Goal: Task Accomplishment & Management: Manage account settings

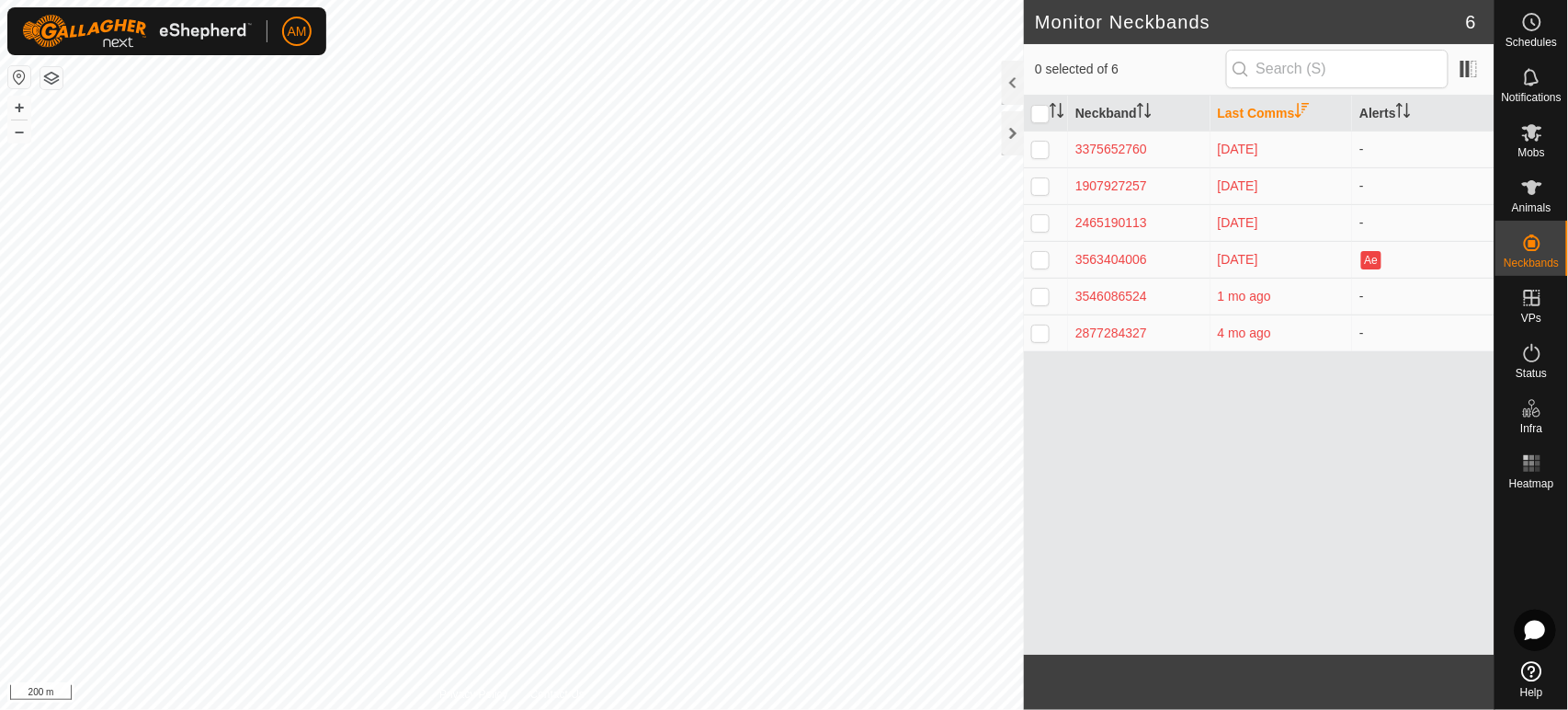
click at [591, 709] on html "AM Schedules Notifications Mobs Animals Neckbands VPs Status Infra Heatmap Help…" at bounding box center [784, 355] width 1568 height 710
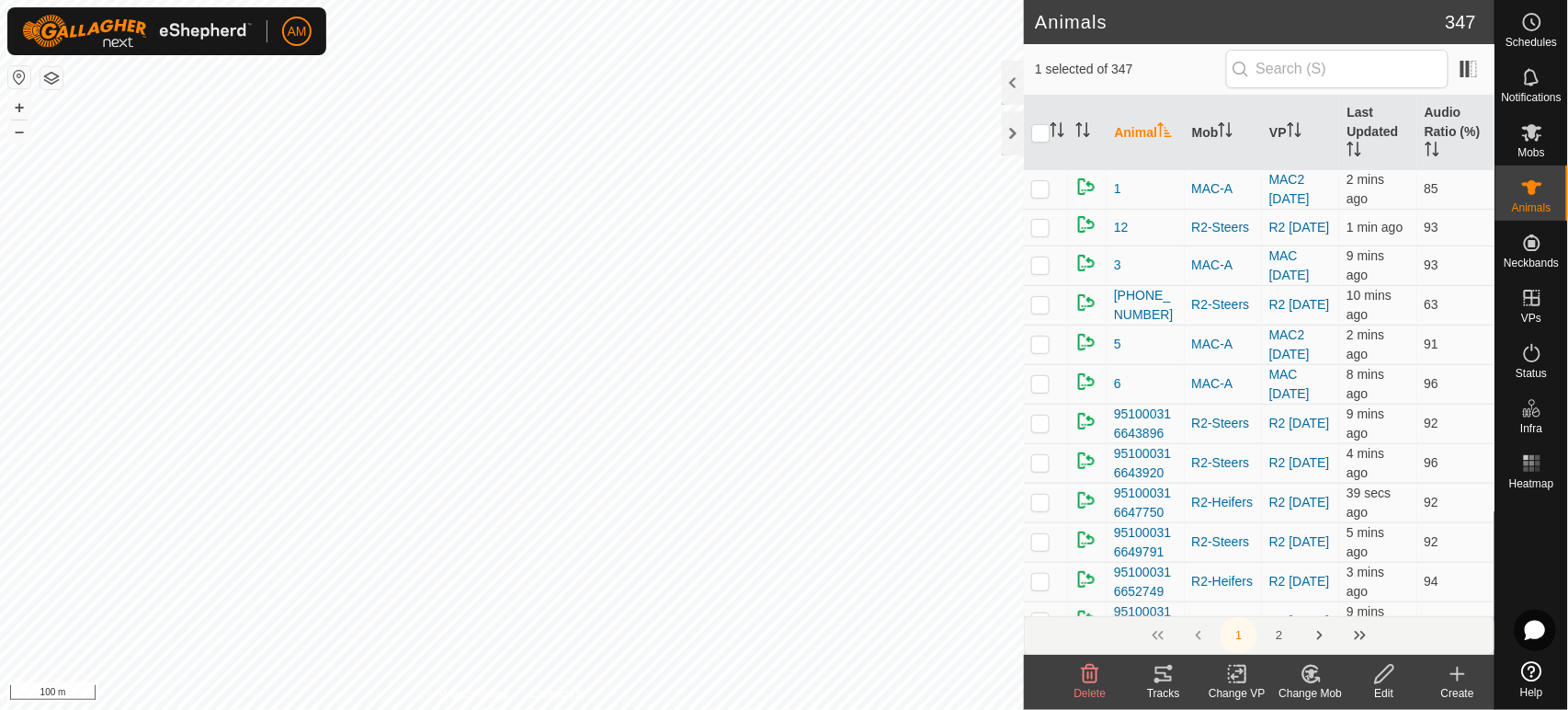
click at [1235, 674] on icon at bounding box center [1237, 674] width 23 height 22
click at [1246, 594] on link "Choose VP..." at bounding box center [1293, 595] width 182 height 36
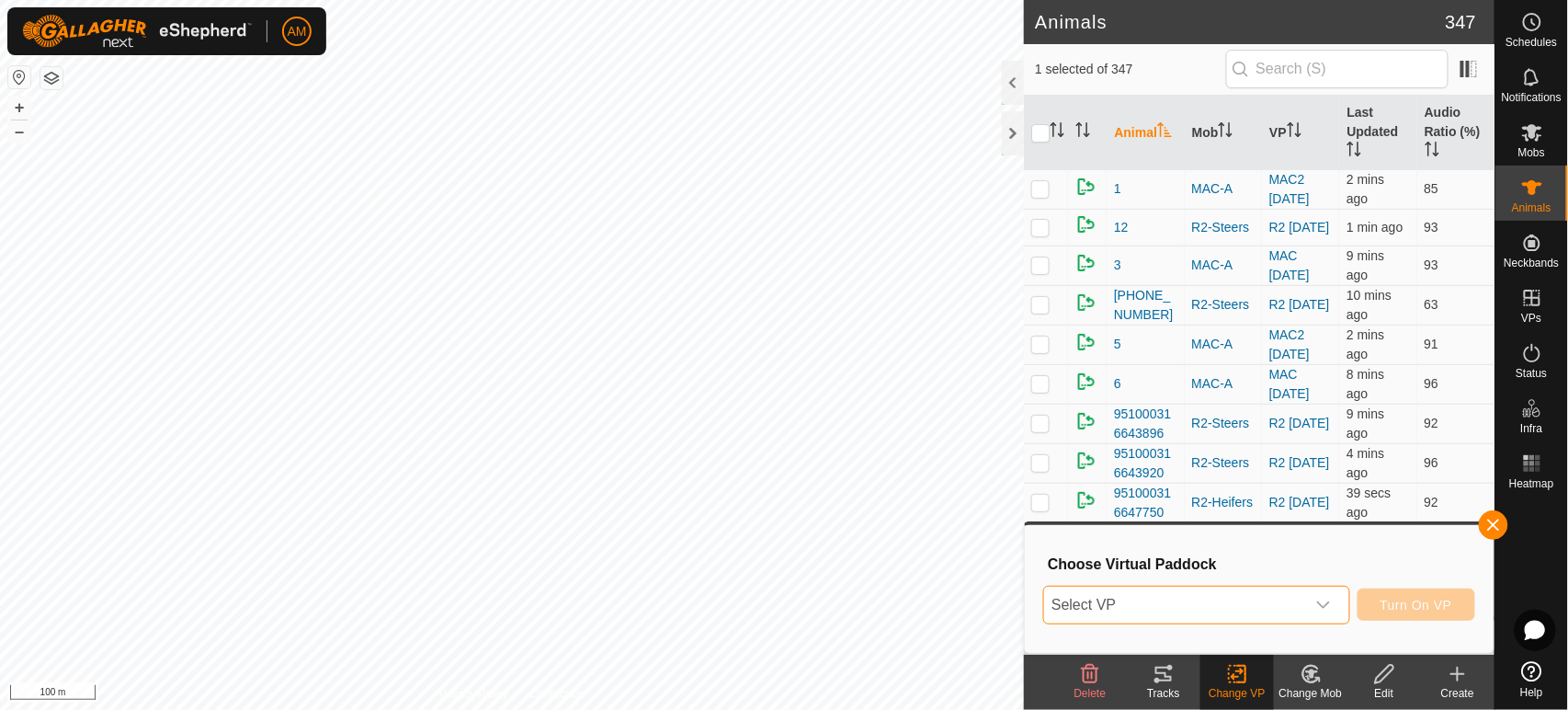
click at [1147, 612] on span "Select VP" at bounding box center [1174, 604] width 260 height 36
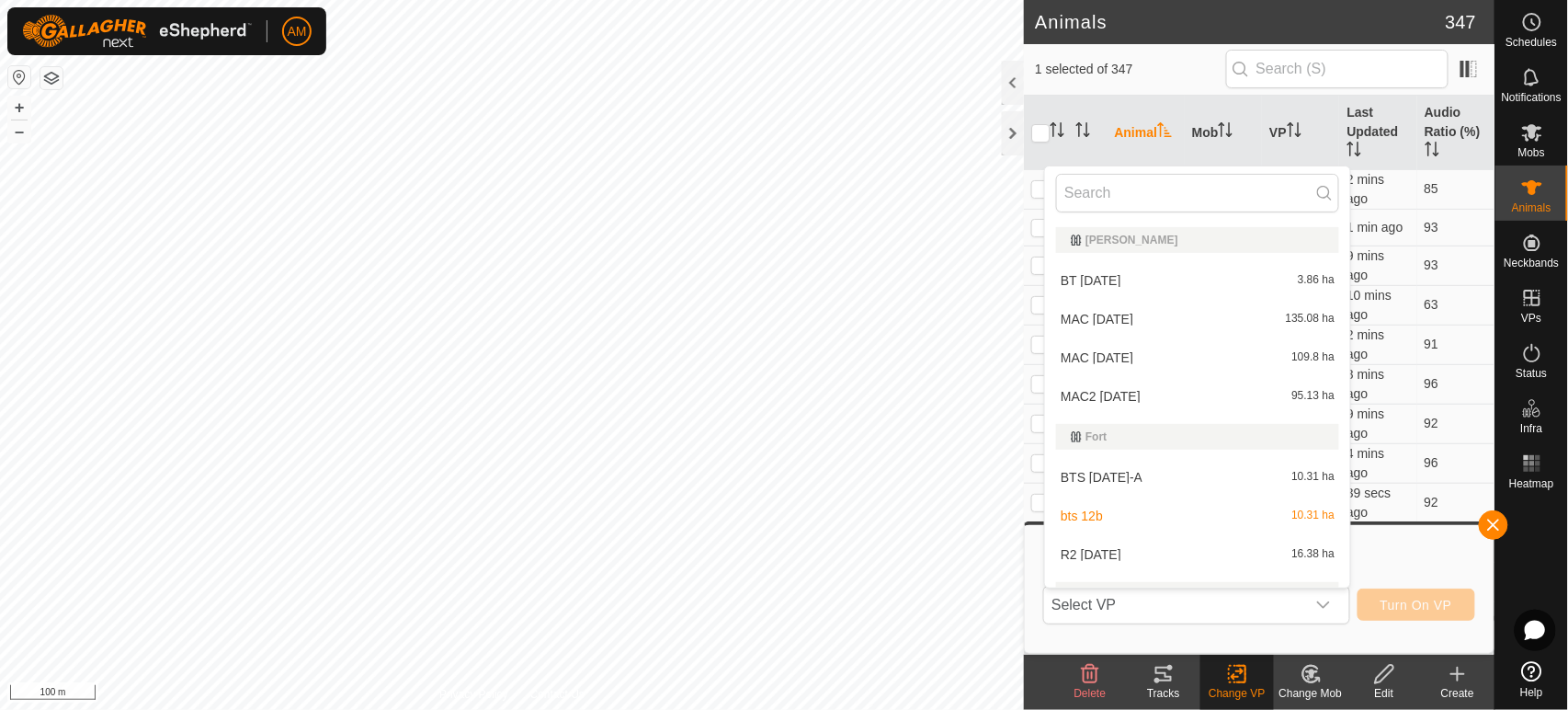
click at [1085, 549] on li "R2 [DATE] 16.38 ha" at bounding box center [1198, 555] width 305 height 36
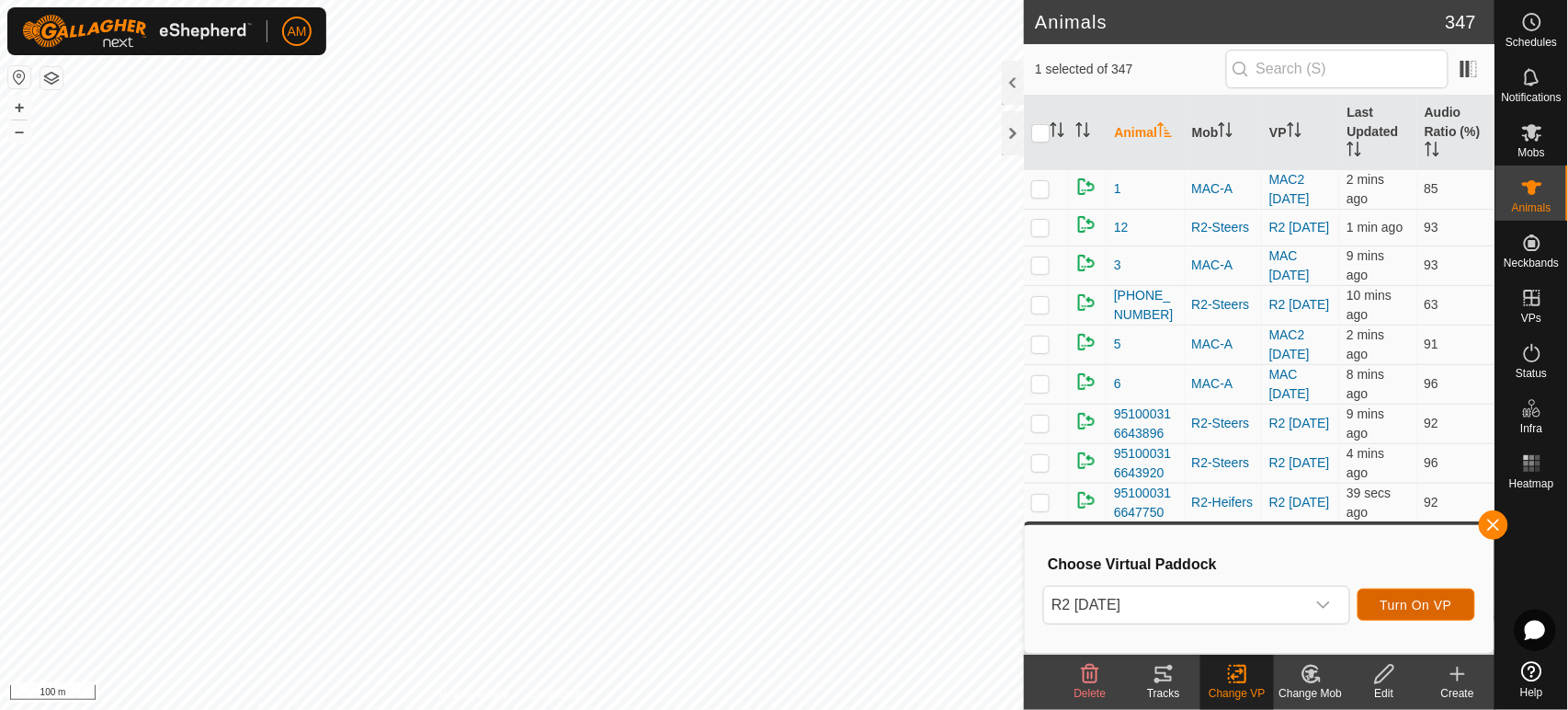
click at [1422, 609] on span "Turn On VP" at bounding box center [1416, 604] width 72 height 14
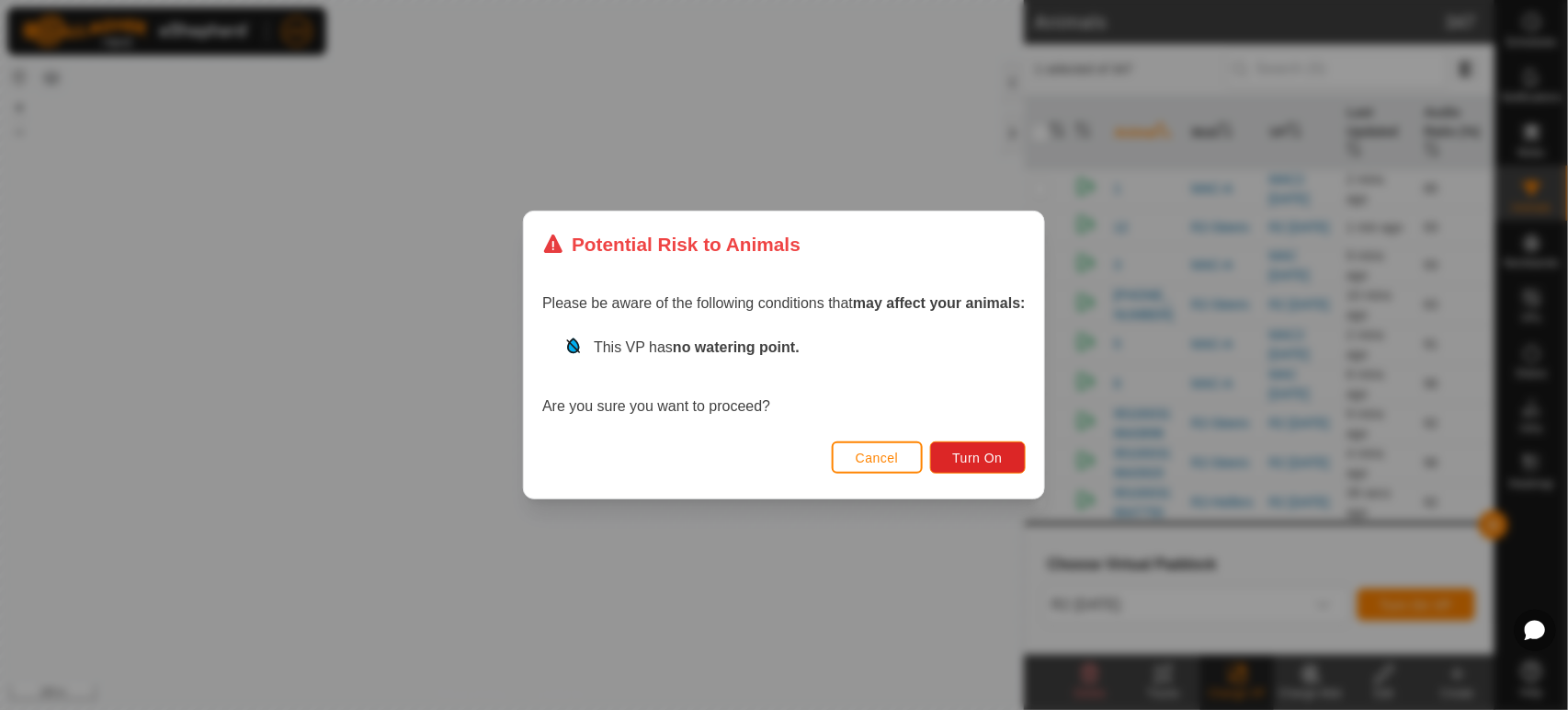
click at [983, 474] on div "Cancel Turn On" at bounding box center [784, 466] width 520 height 62
click at [983, 465] on button "Turn On" at bounding box center [978, 458] width 96 height 33
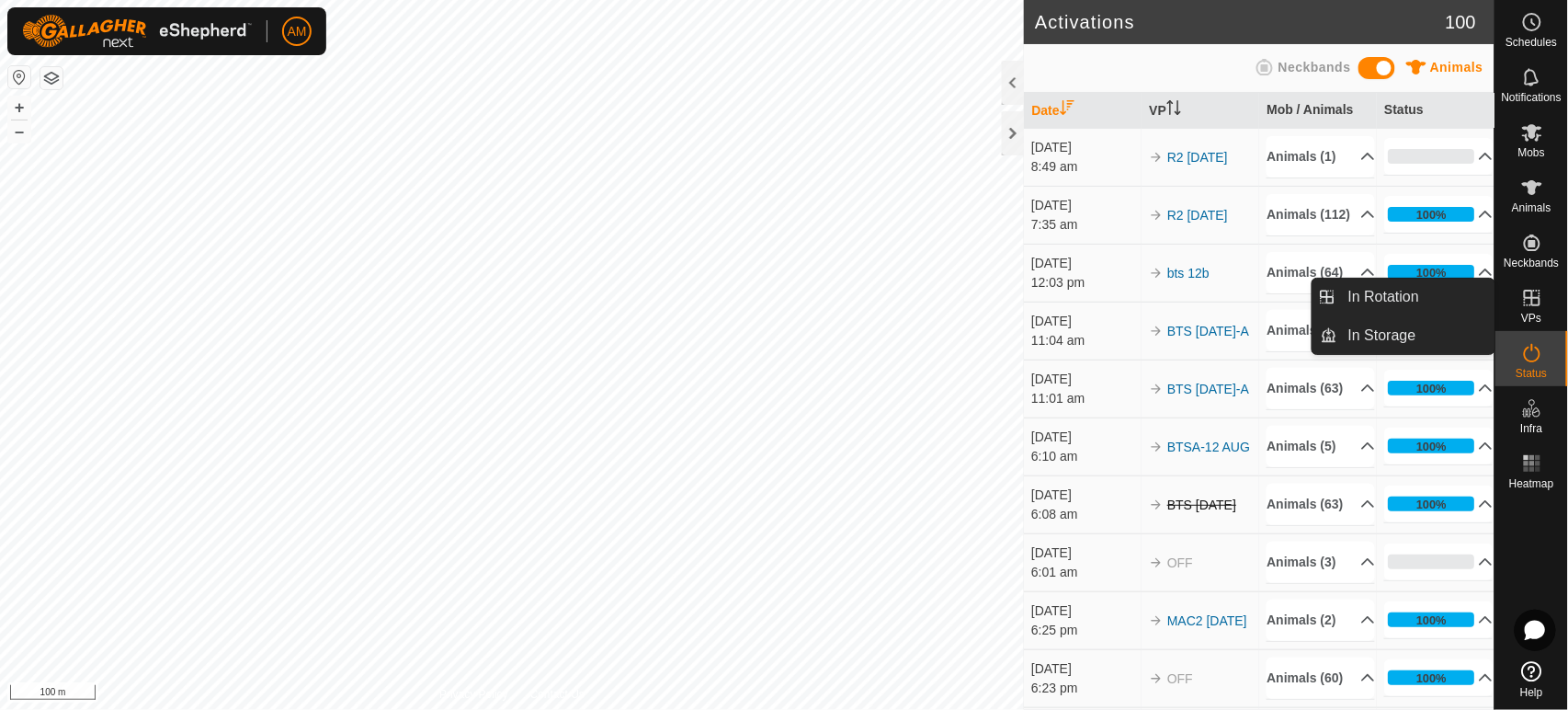
click at [1435, 285] on link "In Rotation" at bounding box center [1416, 296] width 157 height 36
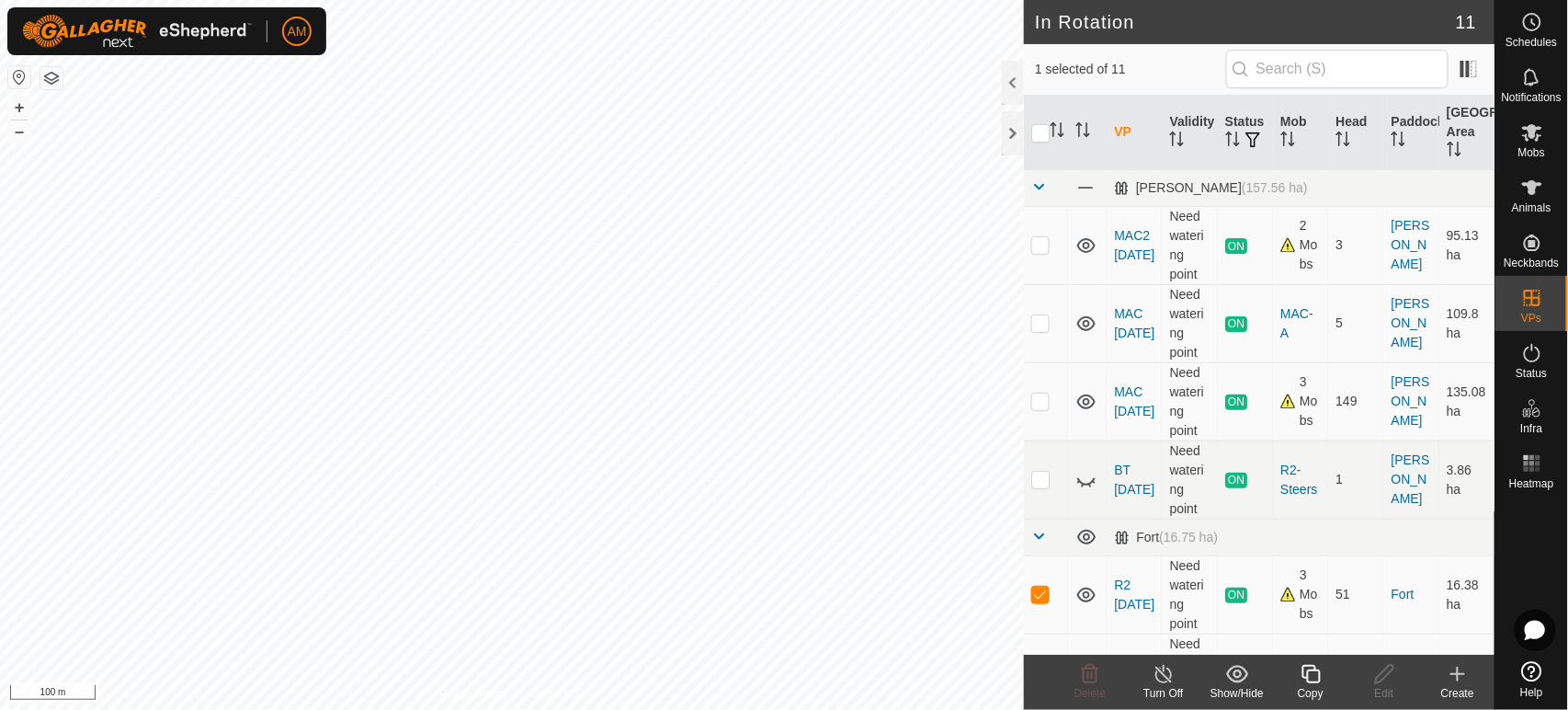
click at [1246, 147] on span "button" at bounding box center [1252, 139] width 14 height 14
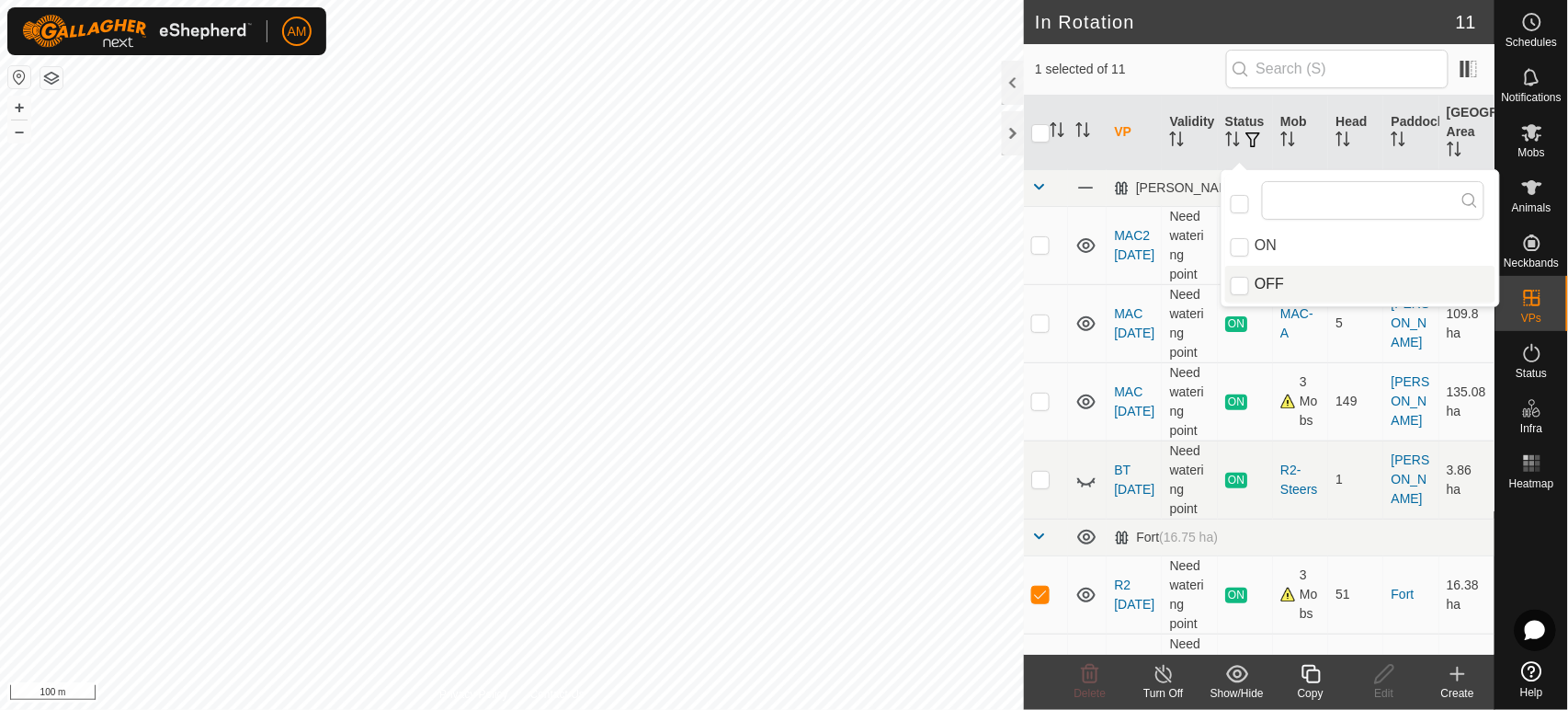
click at [1243, 289] on input "OFF" at bounding box center [1239, 285] width 18 height 18
checkbox input "true"
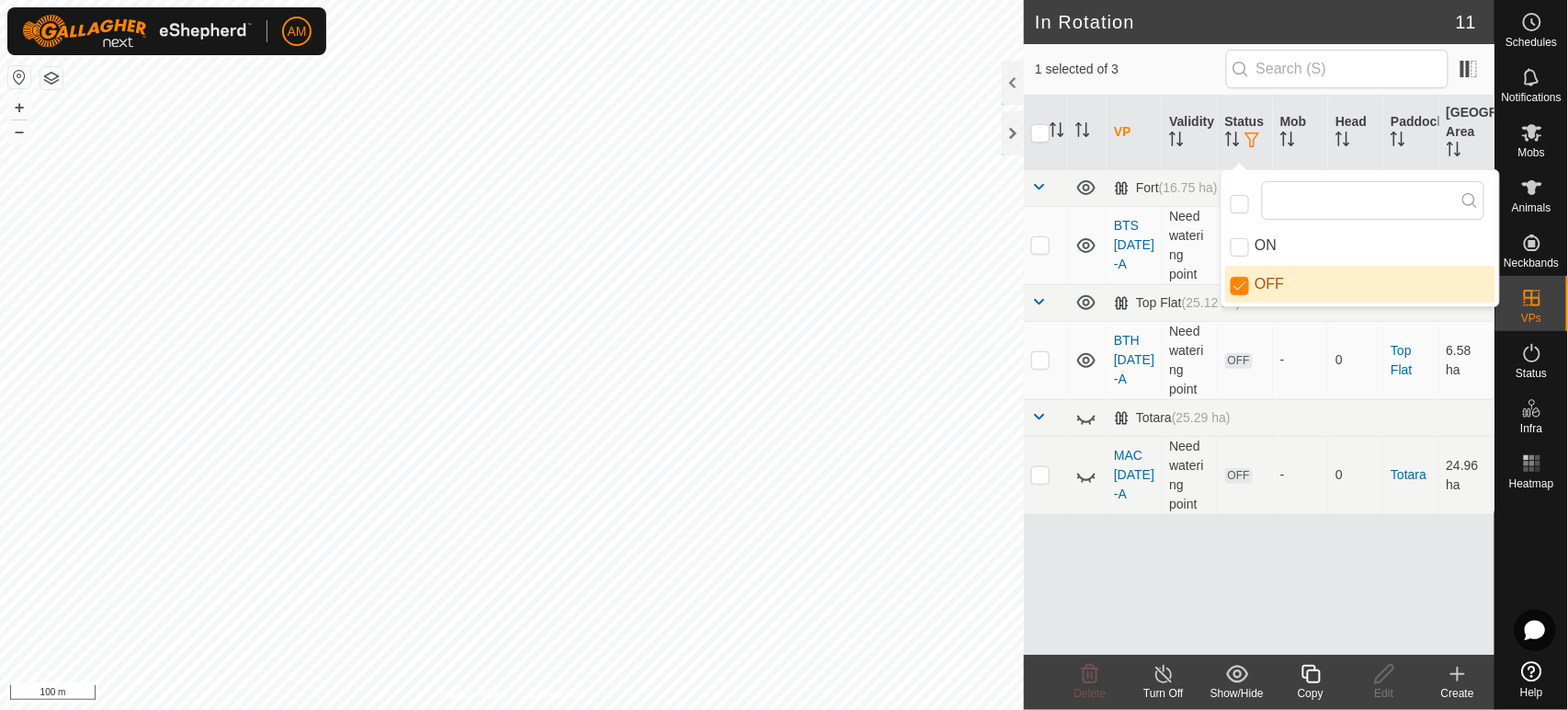
click at [1041, 129] on input "checkbox" at bounding box center [1040, 132] width 18 height 18
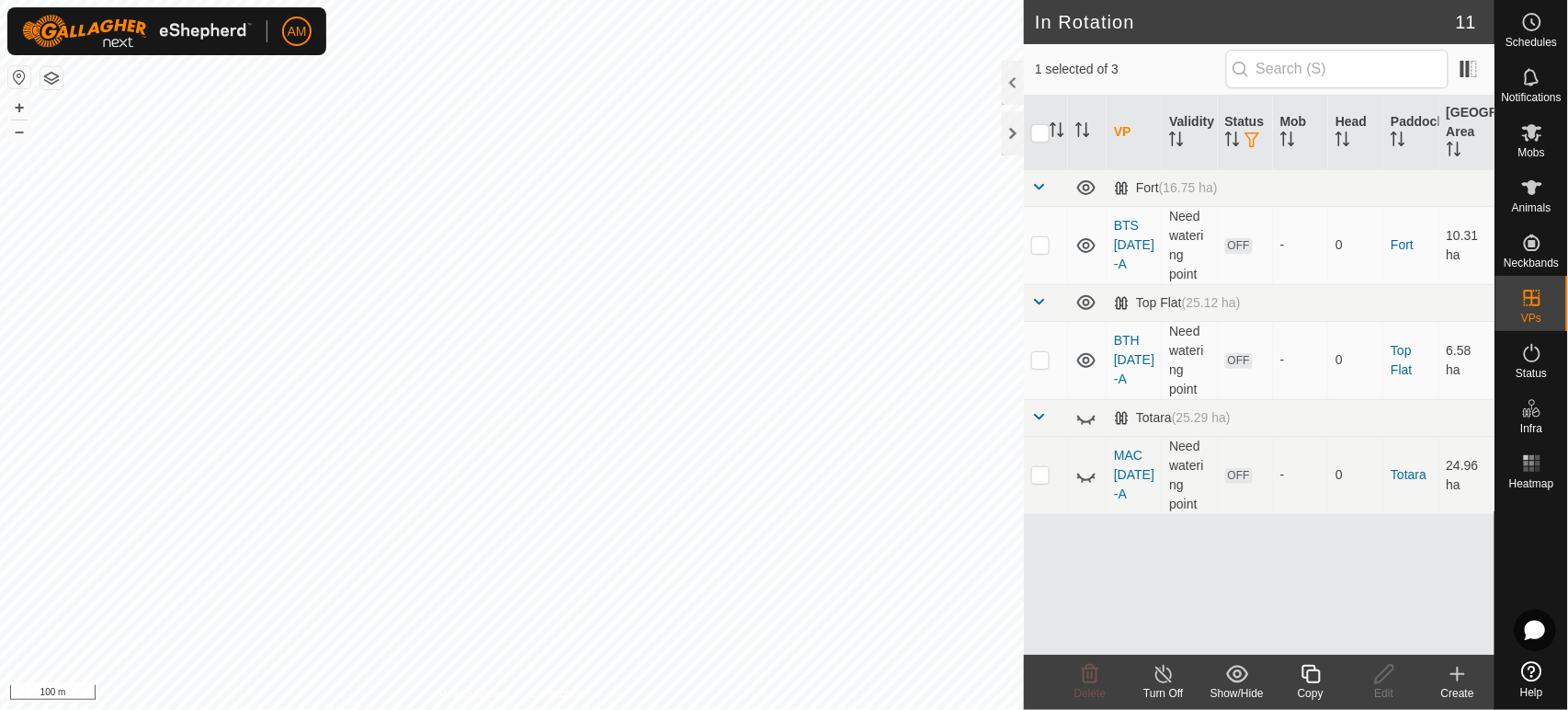
checkbox input "true"
click at [1041, 129] on input "checkbox" at bounding box center [1040, 132] width 18 height 18
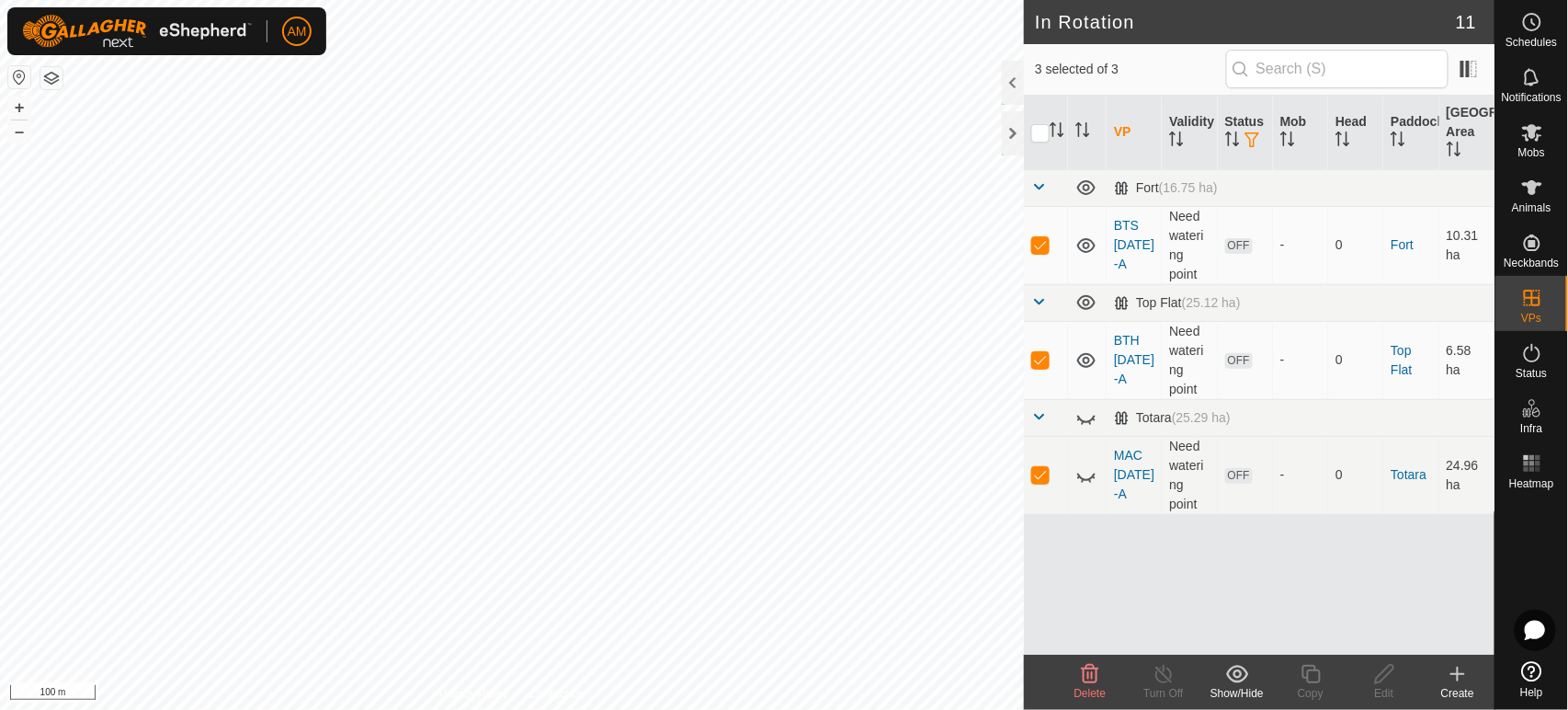
click at [1041, 129] on input "checkbox" at bounding box center [1040, 132] width 18 height 18
click at [1041, 134] on input "checkbox" at bounding box center [1040, 132] width 18 height 18
checkbox input "false"
click at [1095, 675] on icon at bounding box center [1089, 674] width 22 height 22
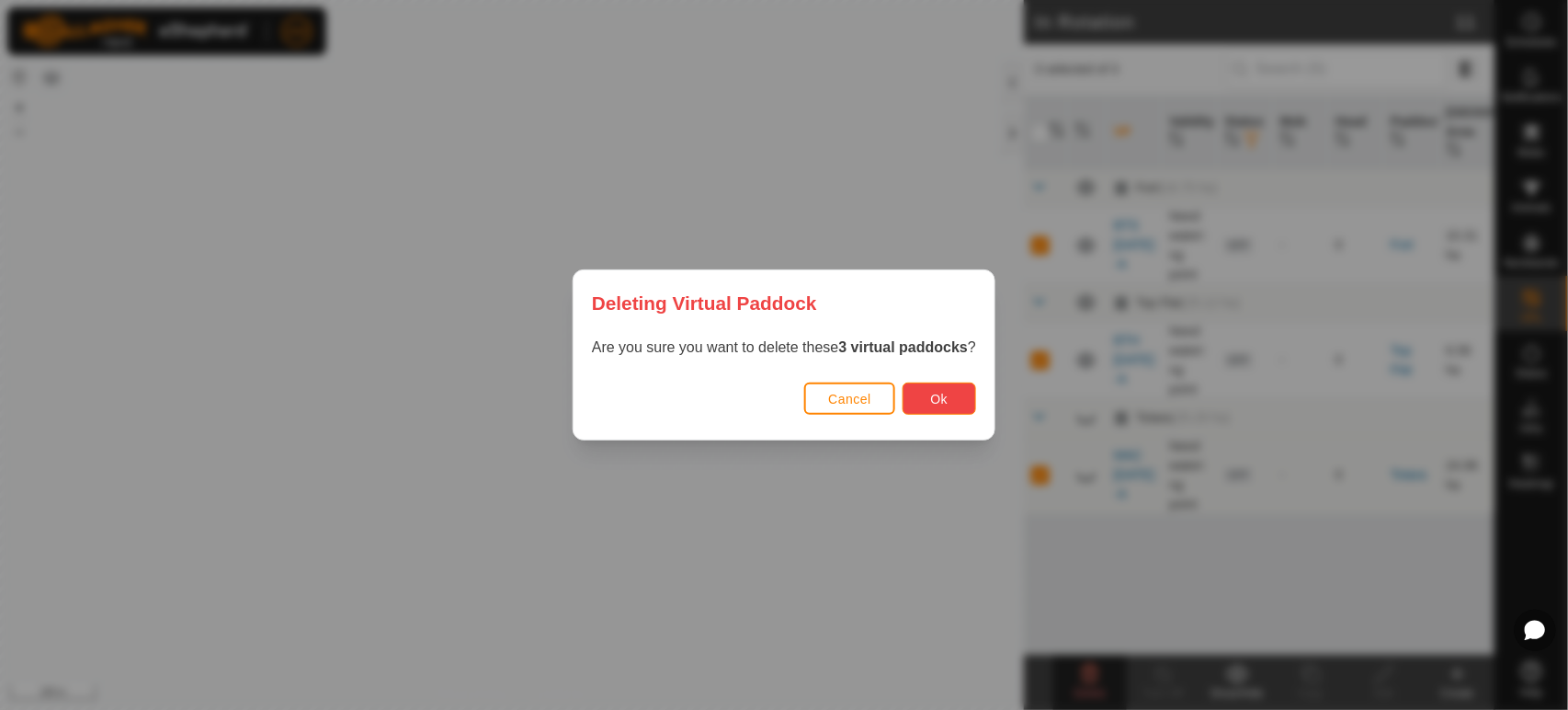
click at [930, 393] on button "Ok" at bounding box center [939, 399] width 74 height 33
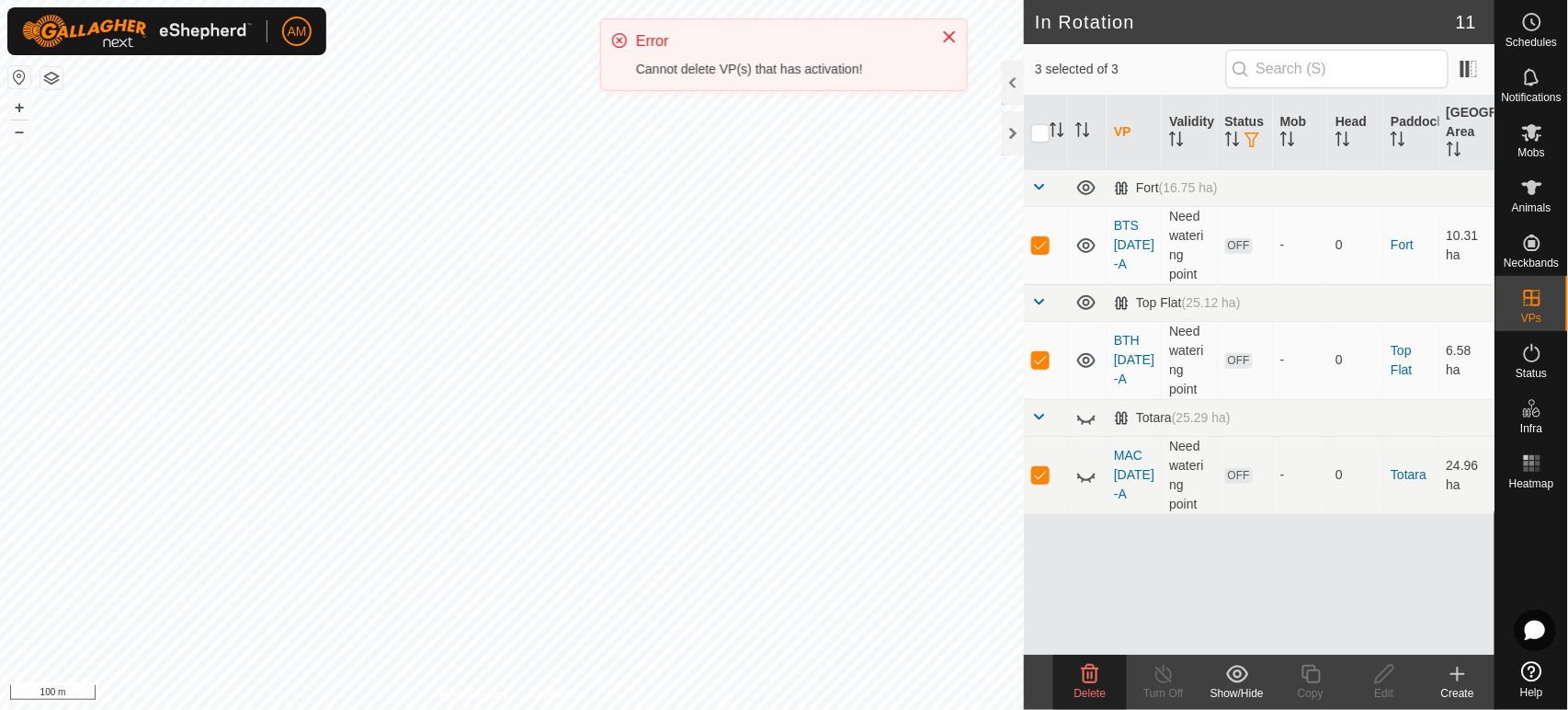
click at [1040, 475] on p-checkbox at bounding box center [1040, 474] width 18 height 14
checkbox input "false"
click at [1084, 674] on icon at bounding box center [1090, 674] width 17 height 18
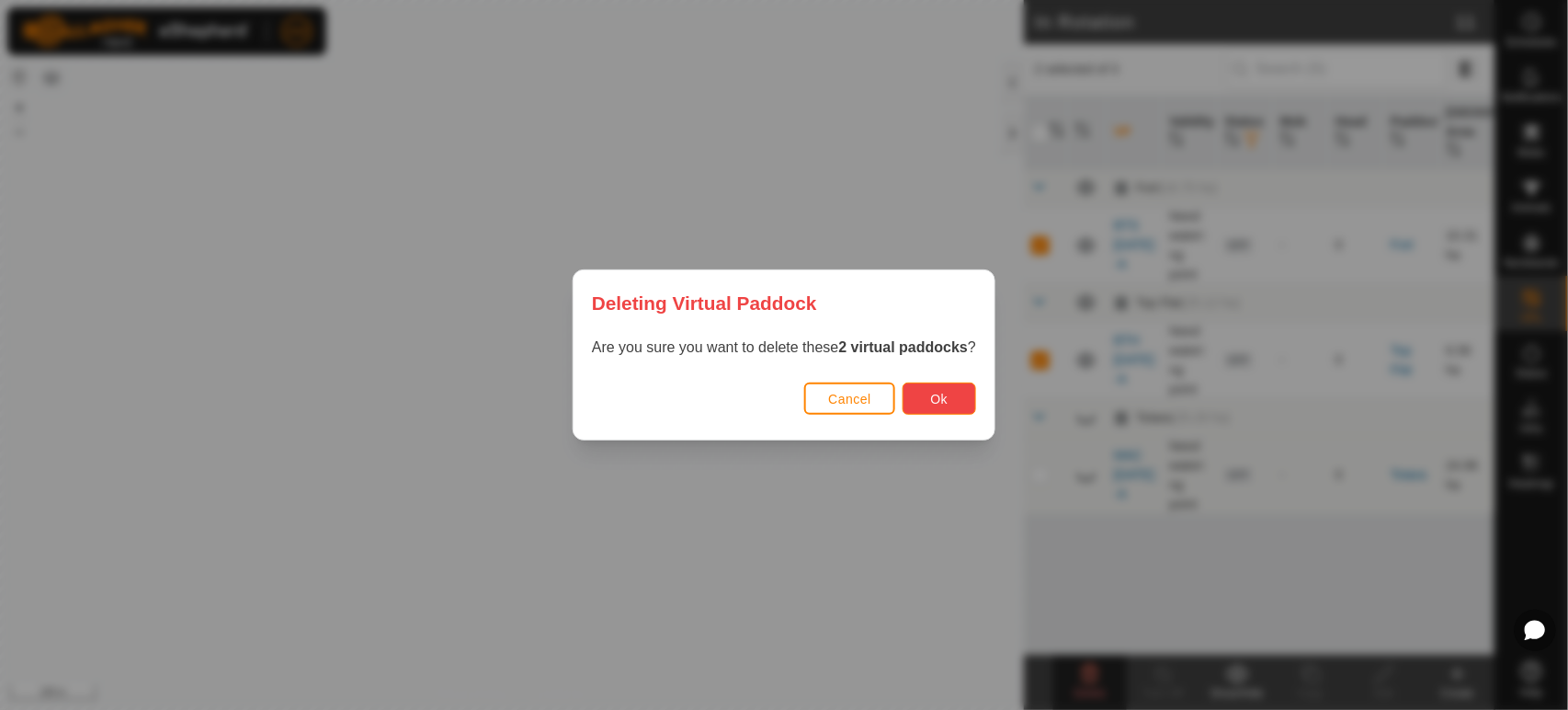
click at [956, 396] on button "Ok" at bounding box center [939, 399] width 74 height 33
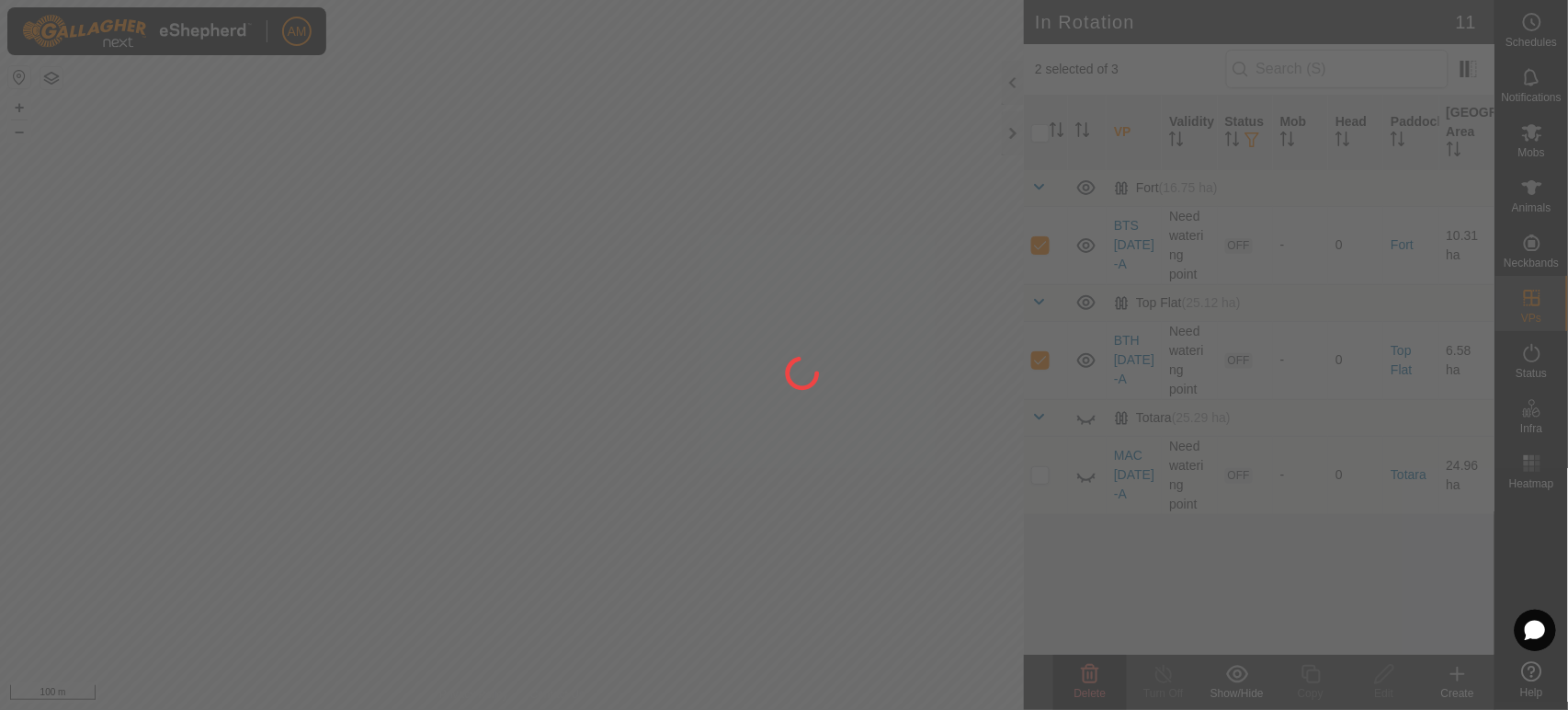
checkbox input "false"
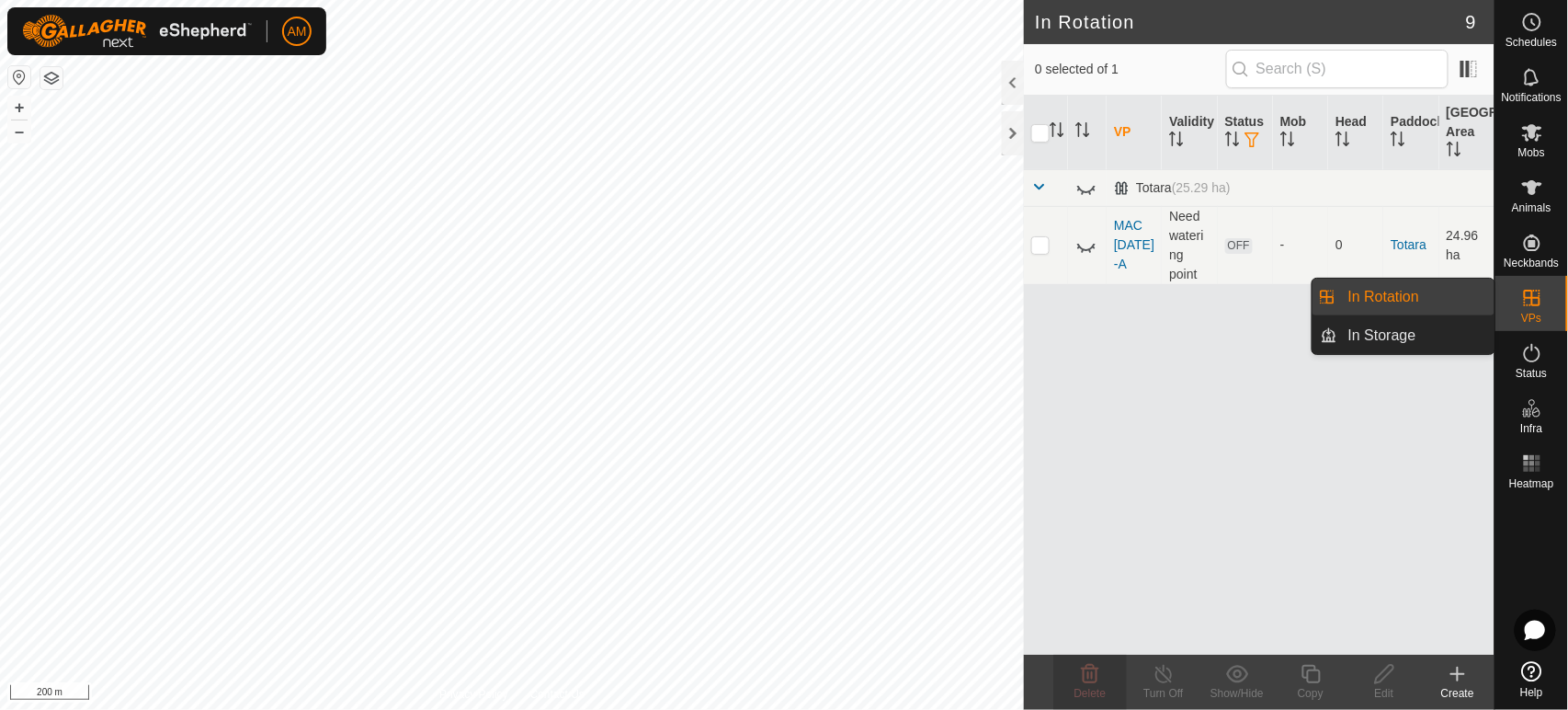
click at [1399, 302] on link "In Rotation" at bounding box center [1416, 296] width 157 height 36
click at [1362, 297] on link "In Rotation" at bounding box center [1416, 296] width 157 height 36
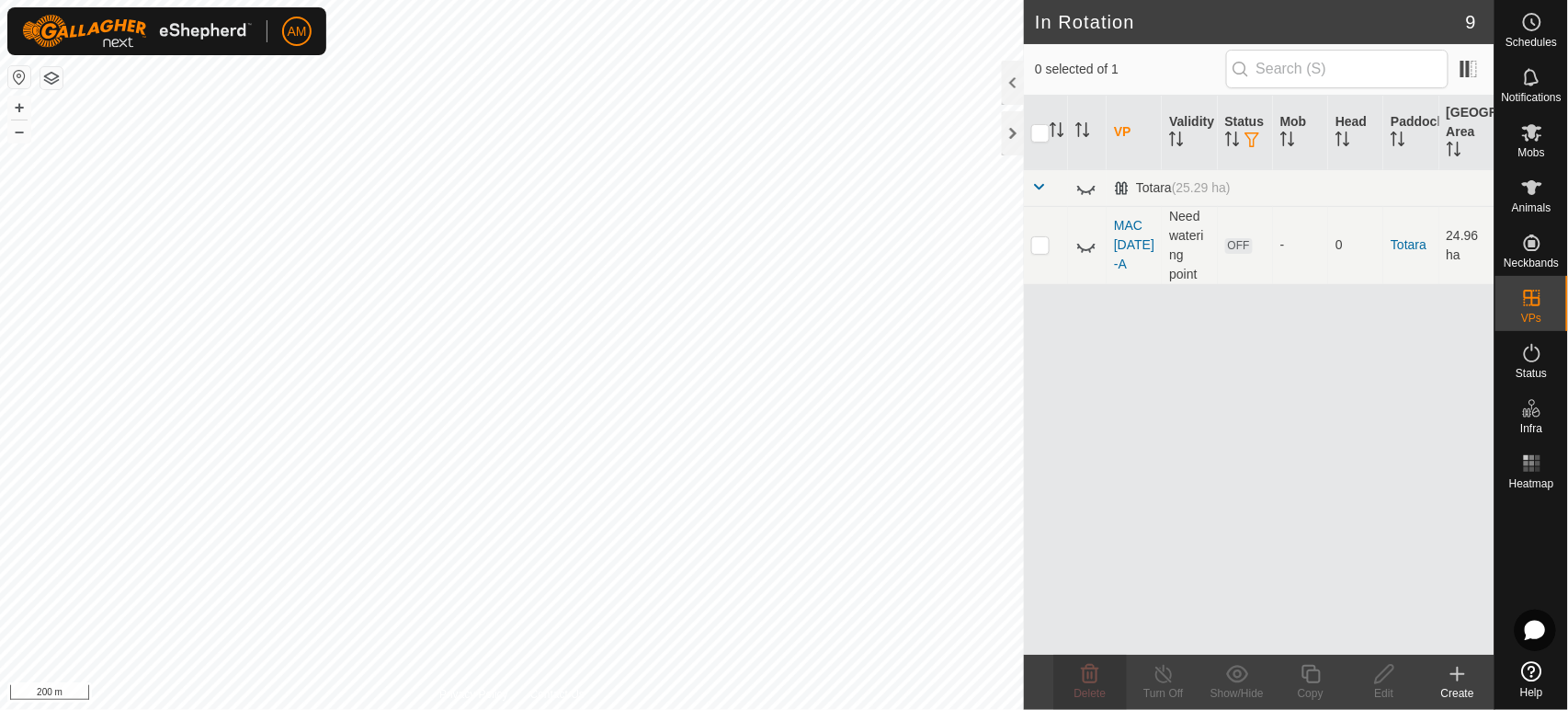
click at [1253, 130] on th "Status" at bounding box center [1245, 133] width 55 height 75
click at [1249, 135] on span "button" at bounding box center [1252, 139] width 14 height 14
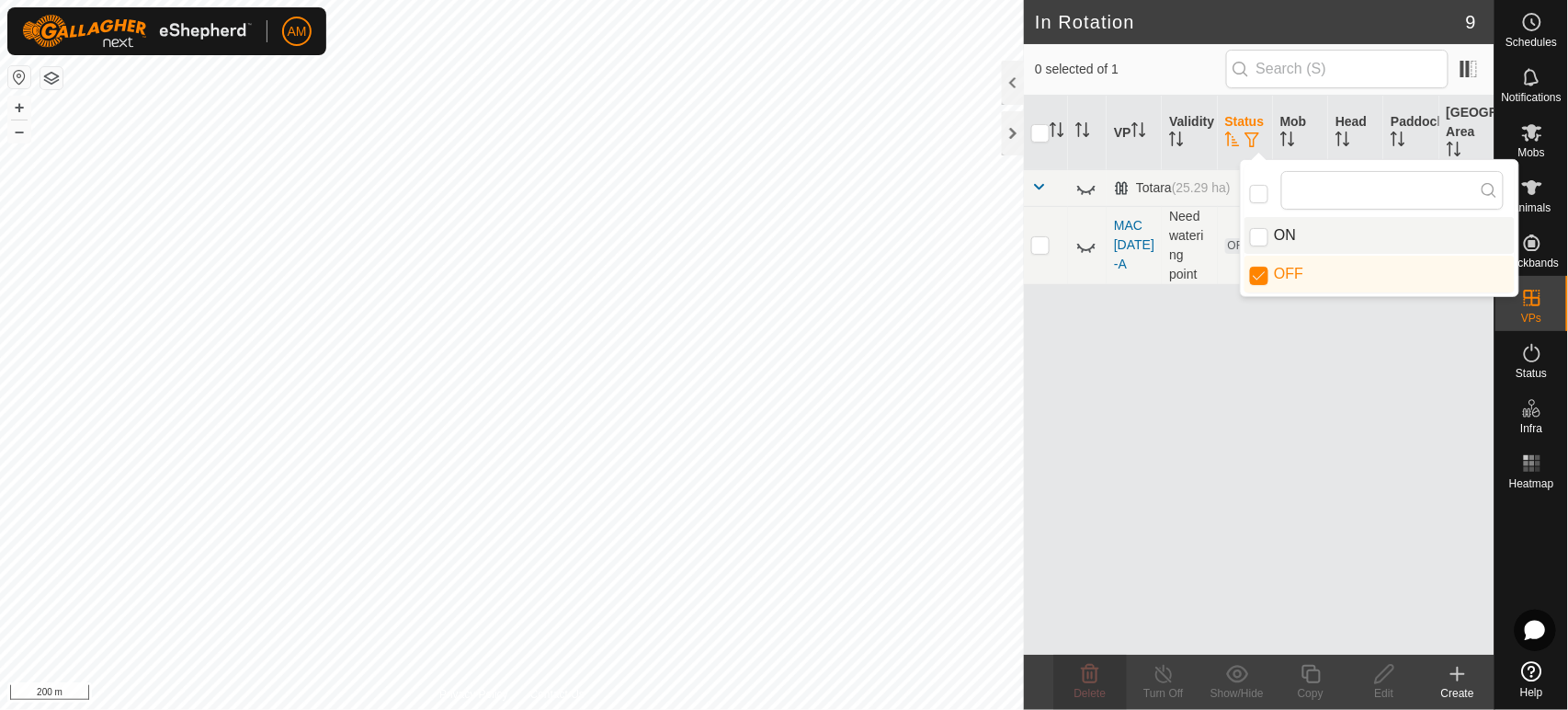
click at [1265, 237] on input "ON" at bounding box center [1258, 237] width 18 height 18
checkbox input "true"
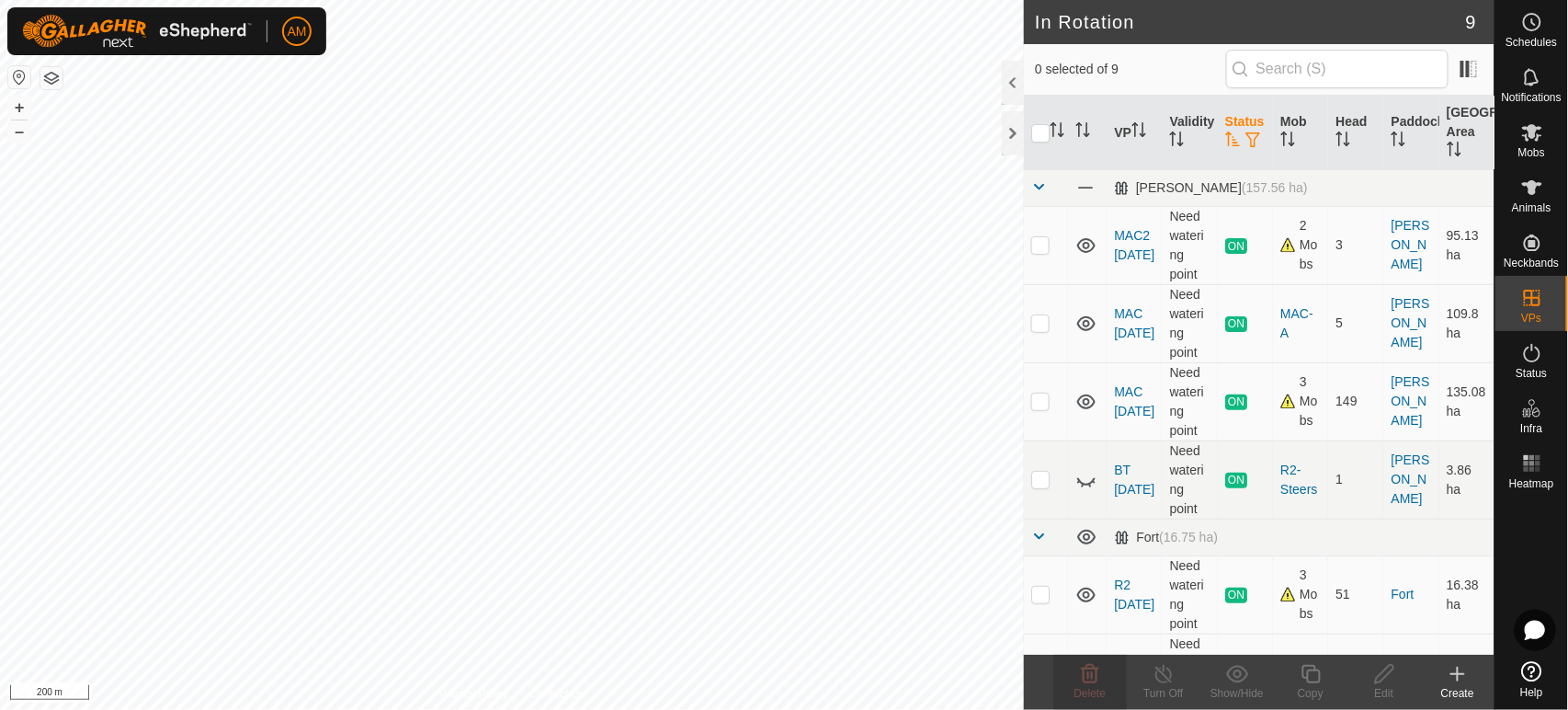
click at [1039, 482] on p-checkbox at bounding box center [1040, 479] width 18 height 14
checkbox input "true"
click at [1166, 681] on icon at bounding box center [1163, 674] width 16 height 18
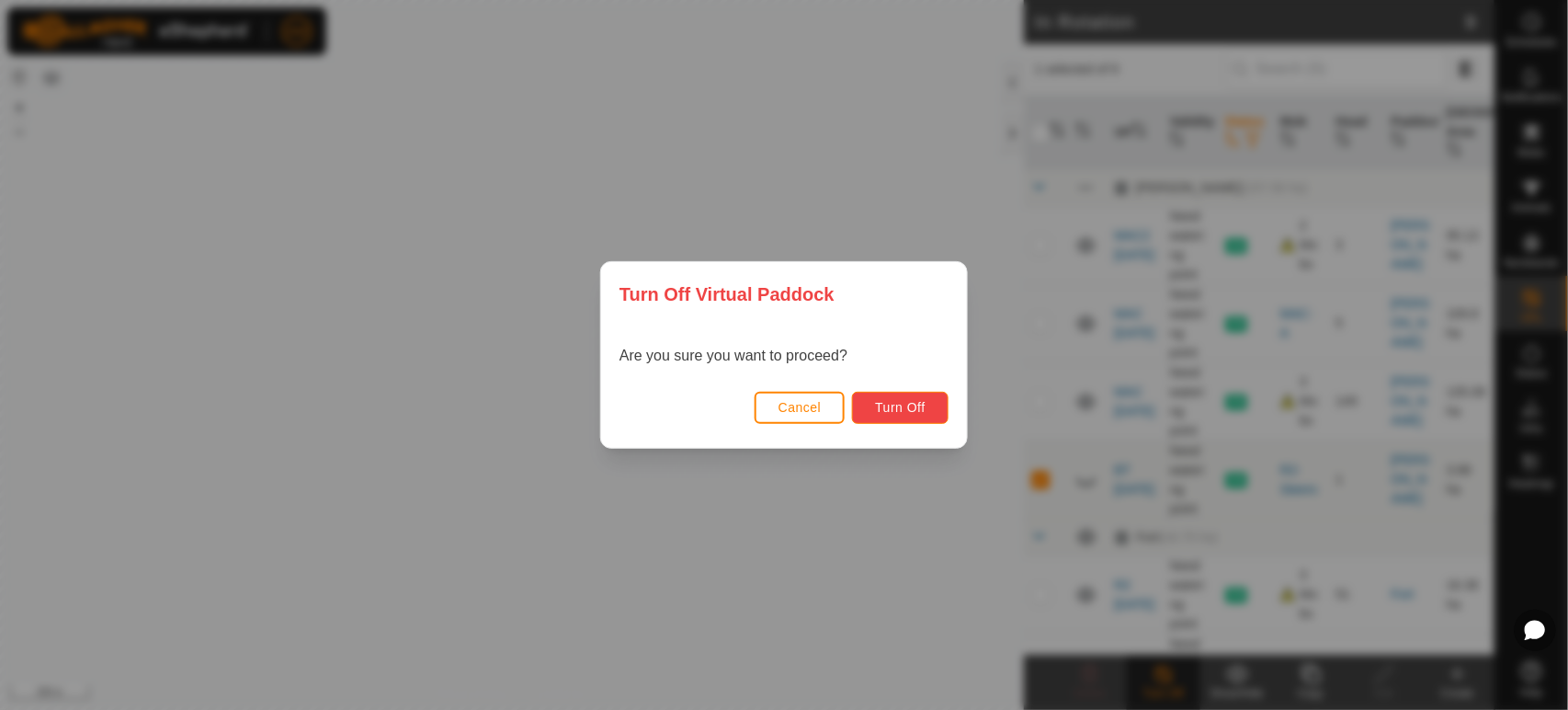
click at [900, 407] on span "Turn Off" at bounding box center [900, 407] width 51 height 14
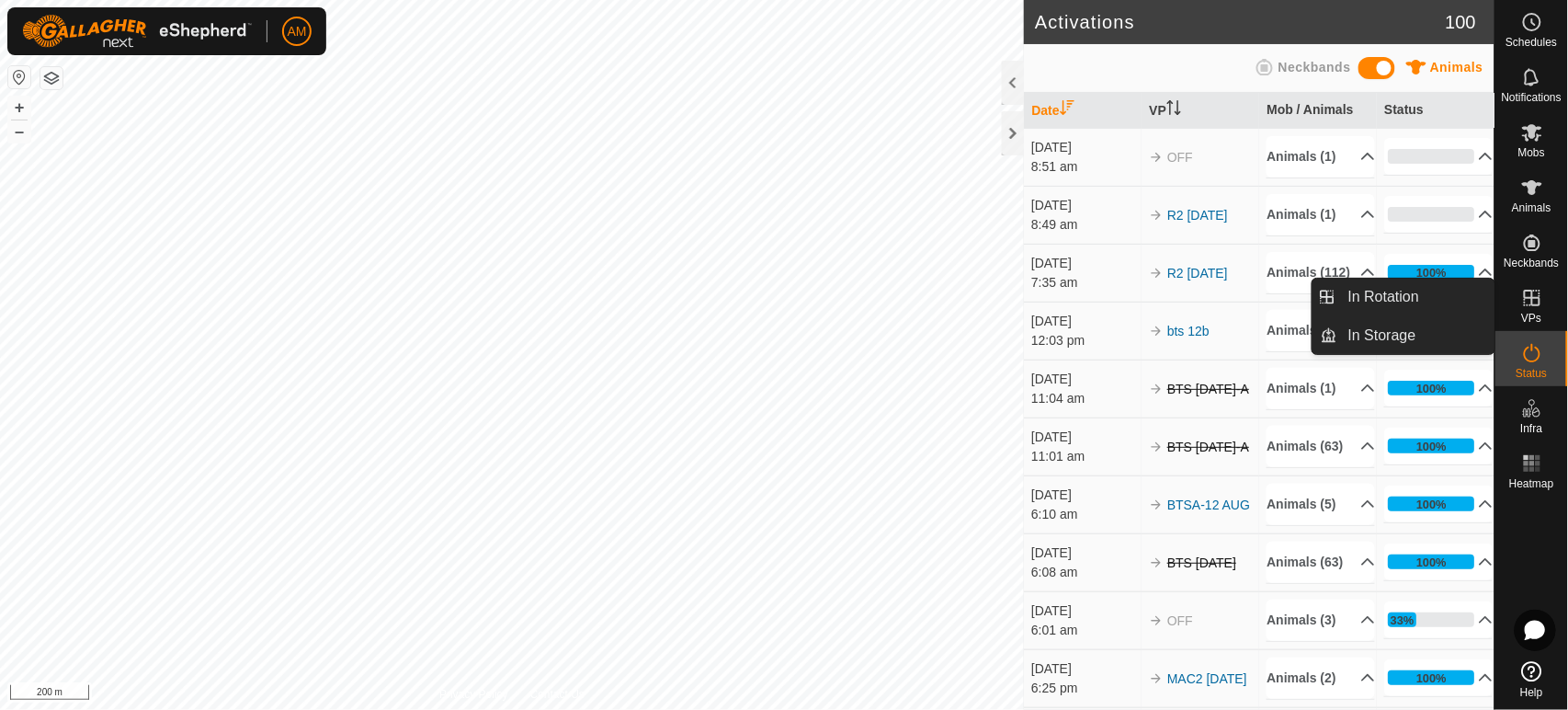
click at [1423, 306] on link "In Rotation" at bounding box center [1416, 296] width 157 height 36
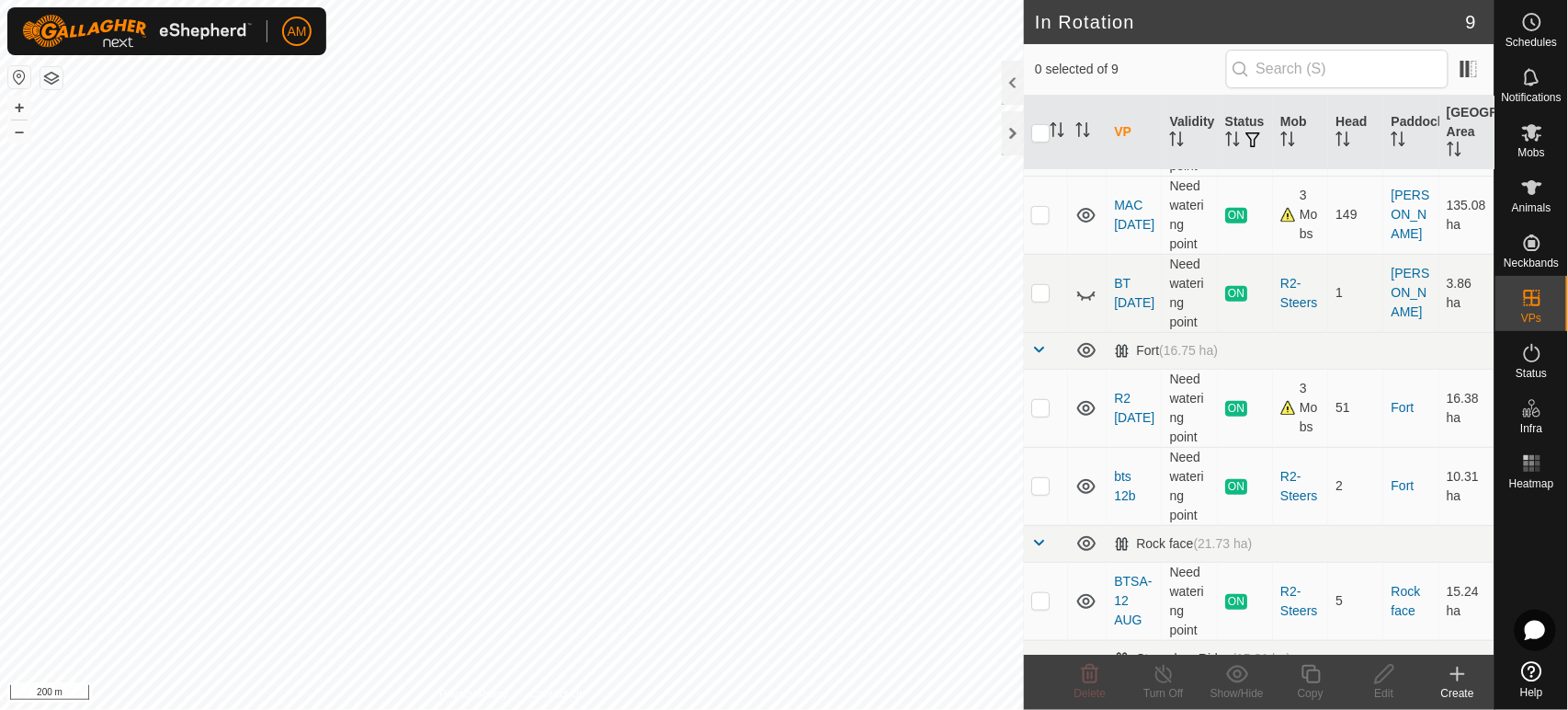
scroll to position [204, 0]
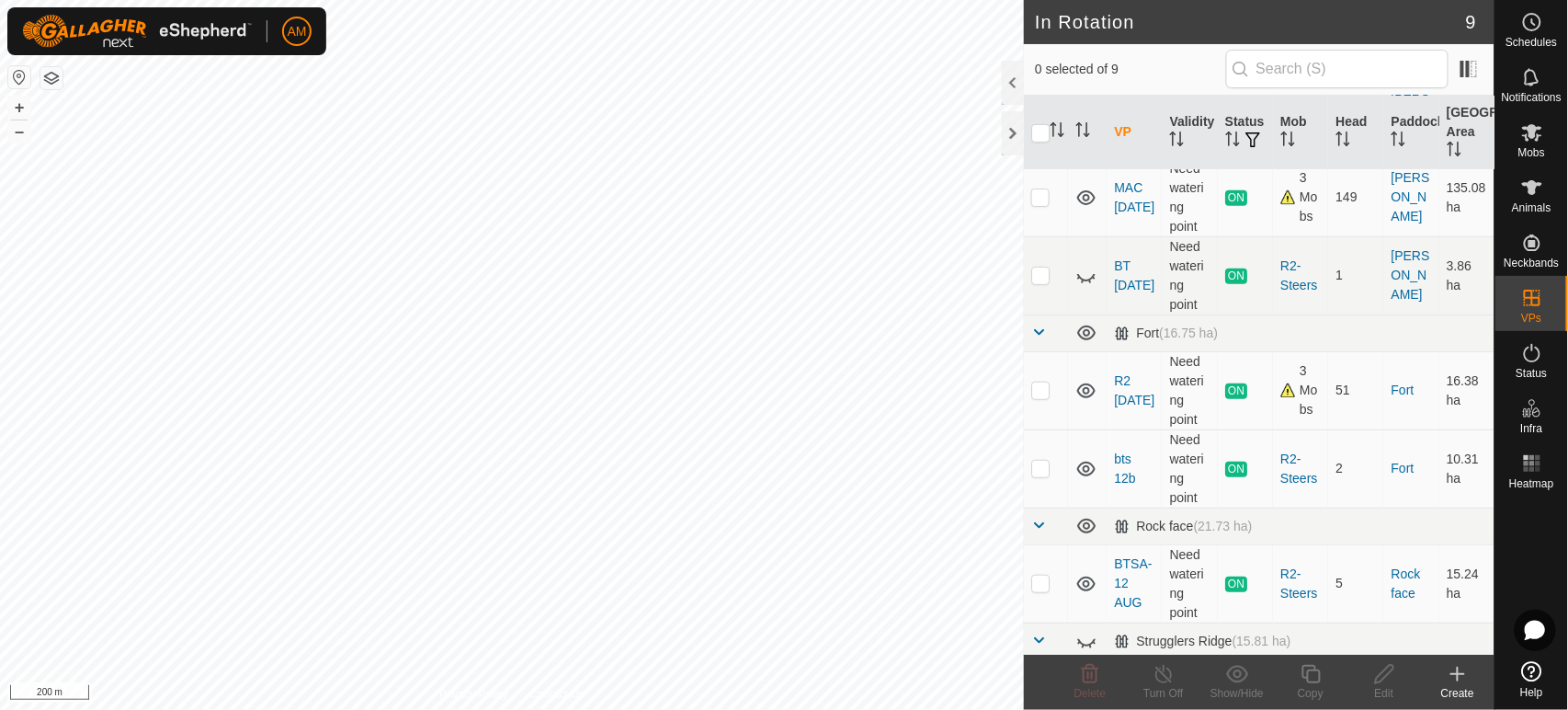
click at [1041, 475] on p-checkbox at bounding box center [1040, 467] width 18 height 14
checkbox input "true"
click at [1163, 672] on icon at bounding box center [1163, 674] width 16 height 18
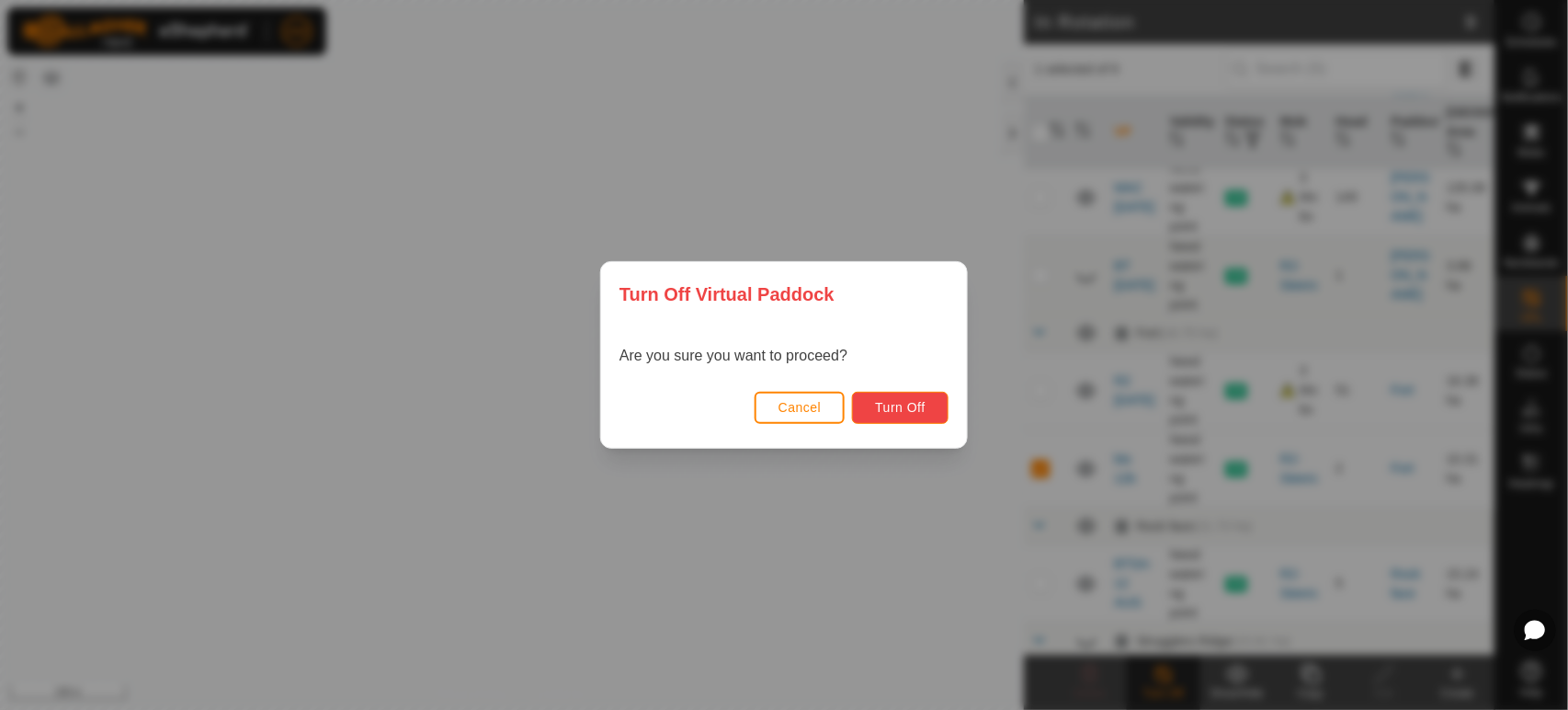
click at [905, 408] on span "Turn Off" at bounding box center [900, 407] width 51 height 14
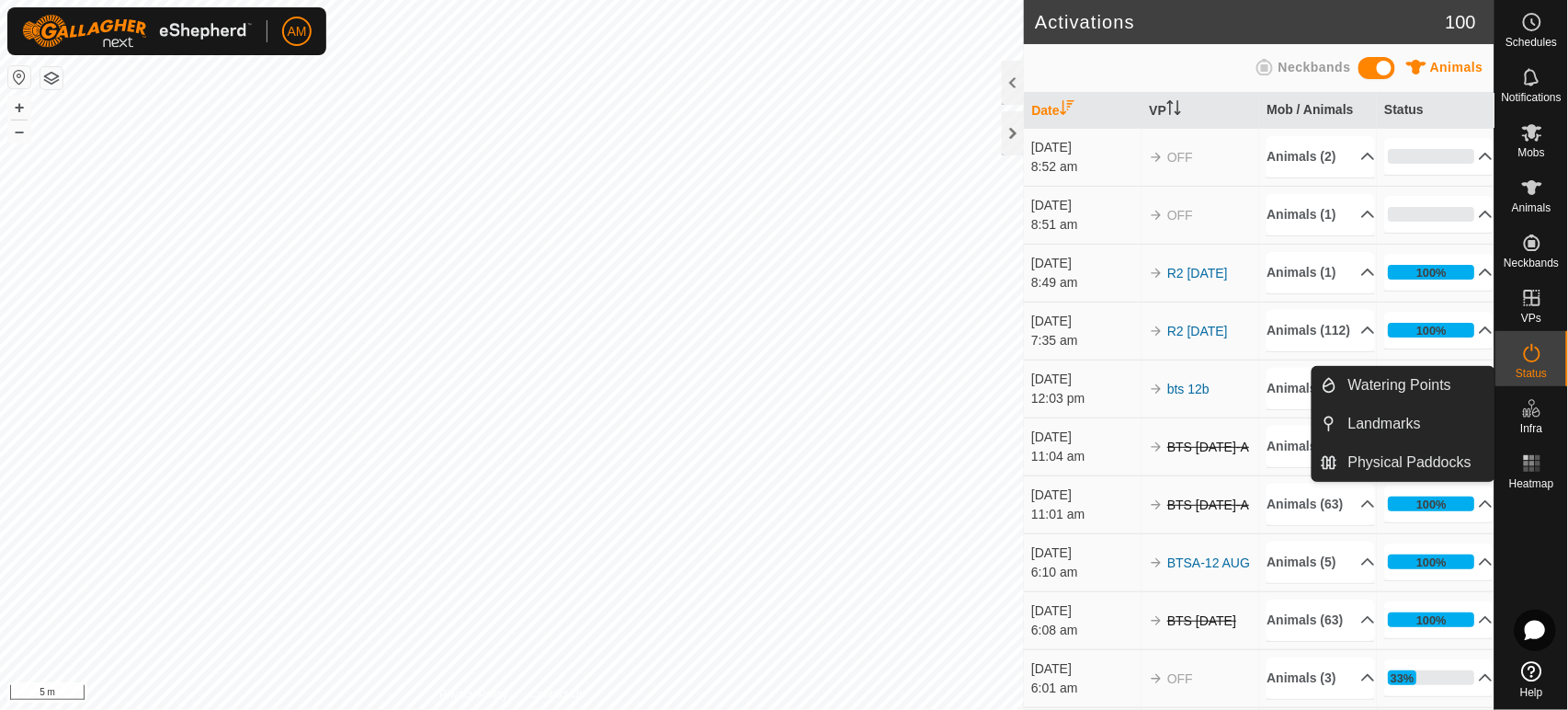
click at [1426, 458] on link "Physical Paddocks" at bounding box center [1416, 462] width 157 height 36
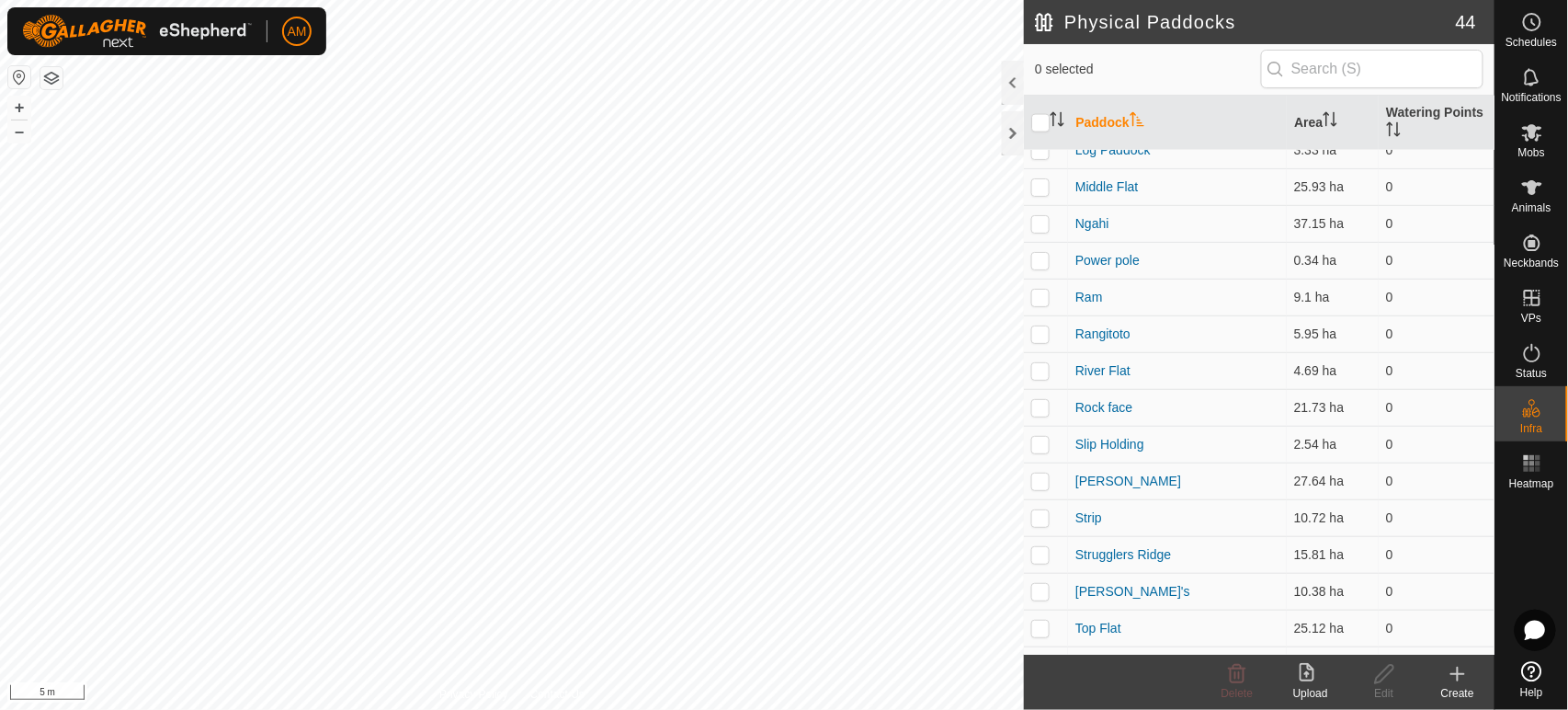
scroll to position [919, 0]
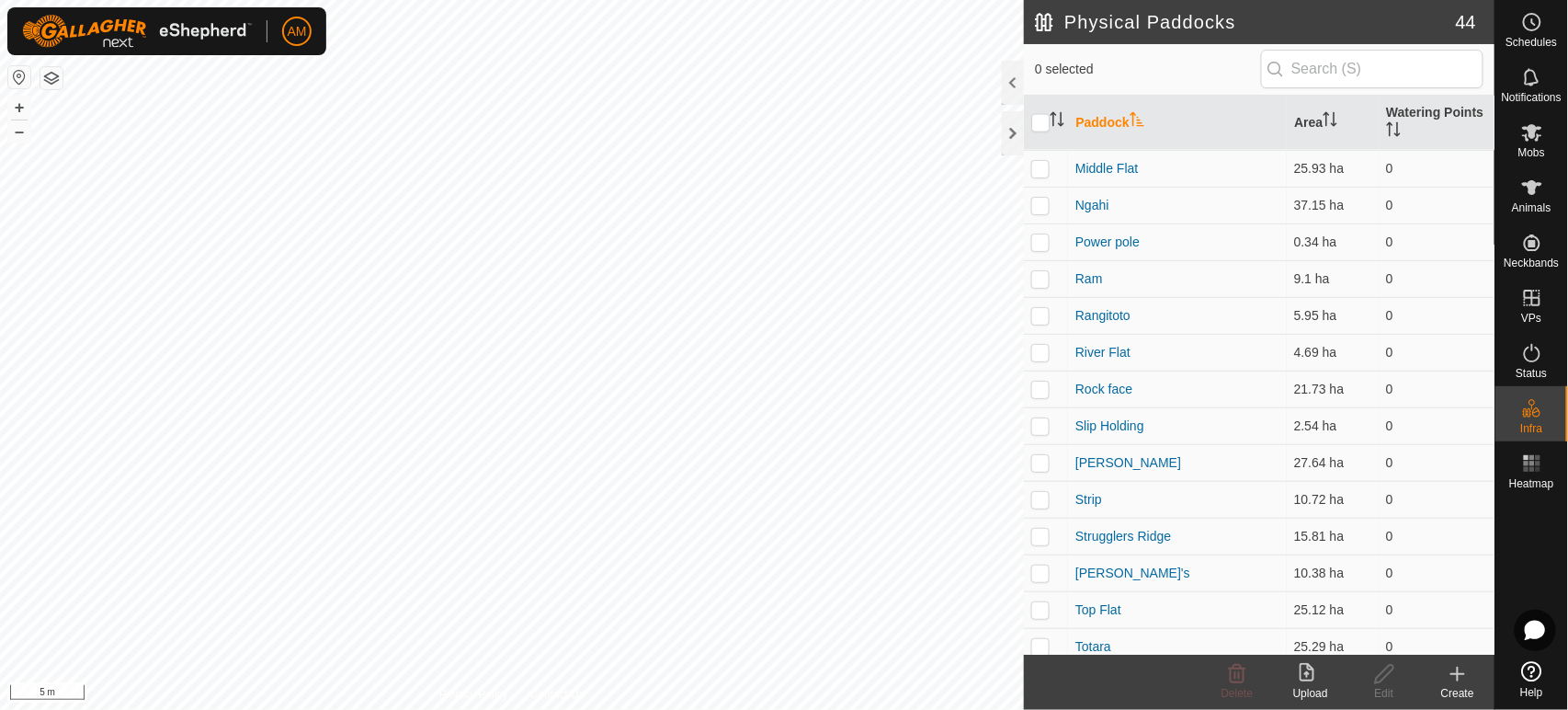
click at [1041, 495] on p-checkbox at bounding box center [1040, 499] width 18 height 14
checkbox input "true"
click at [1394, 680] on icon at bounding box center [1385, 674] width 23 height 22
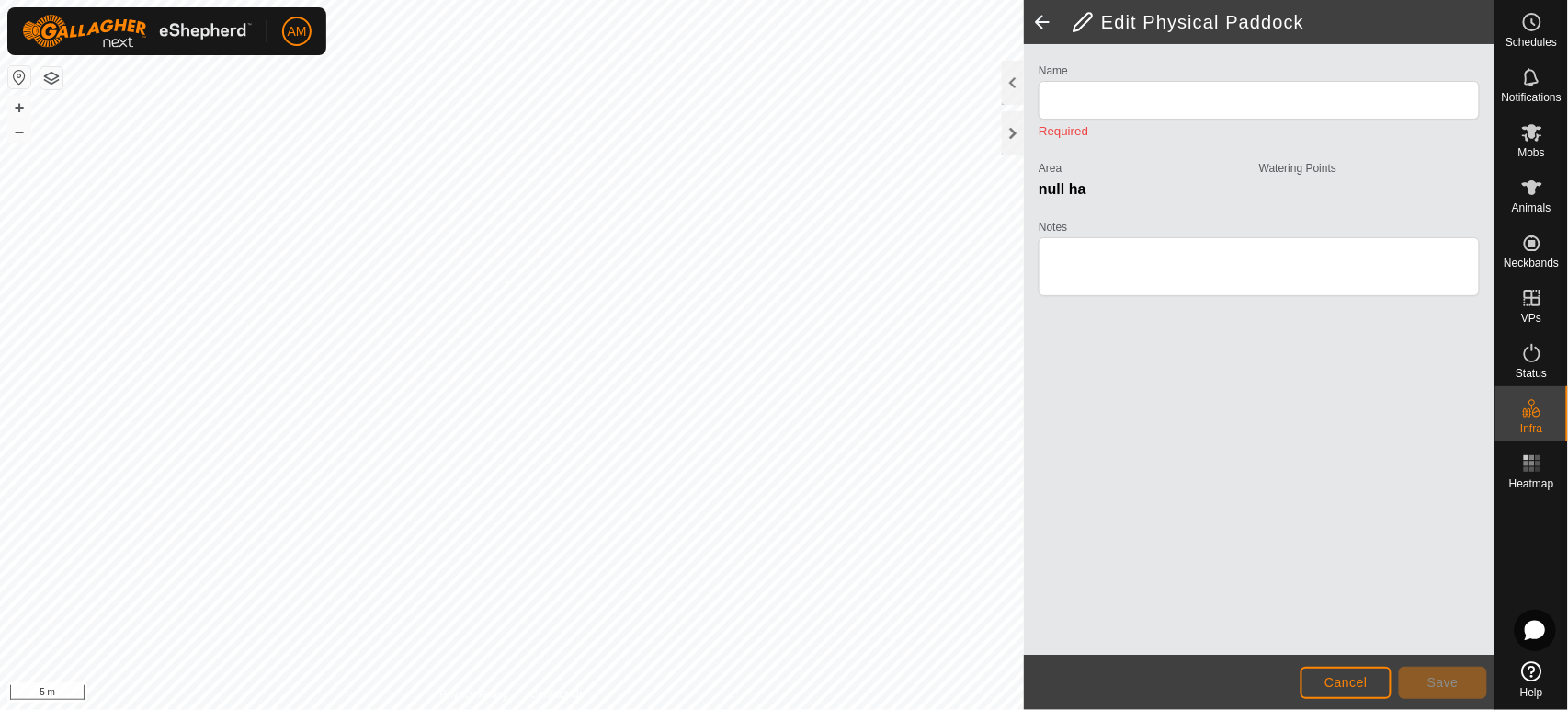
type input "Strip"
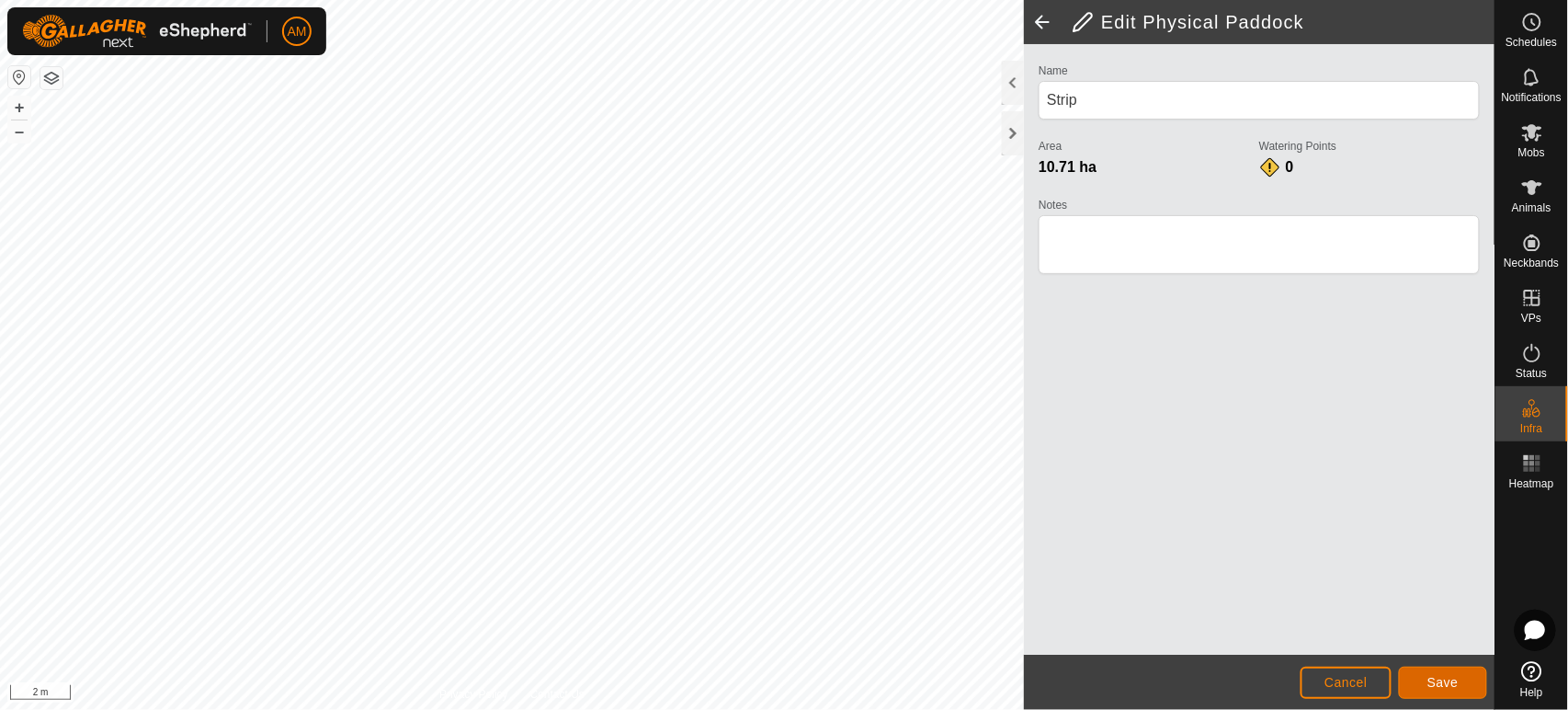
click at [1426, 673] on button "Save" at bounding box center [1443, 683] width 88 height 33
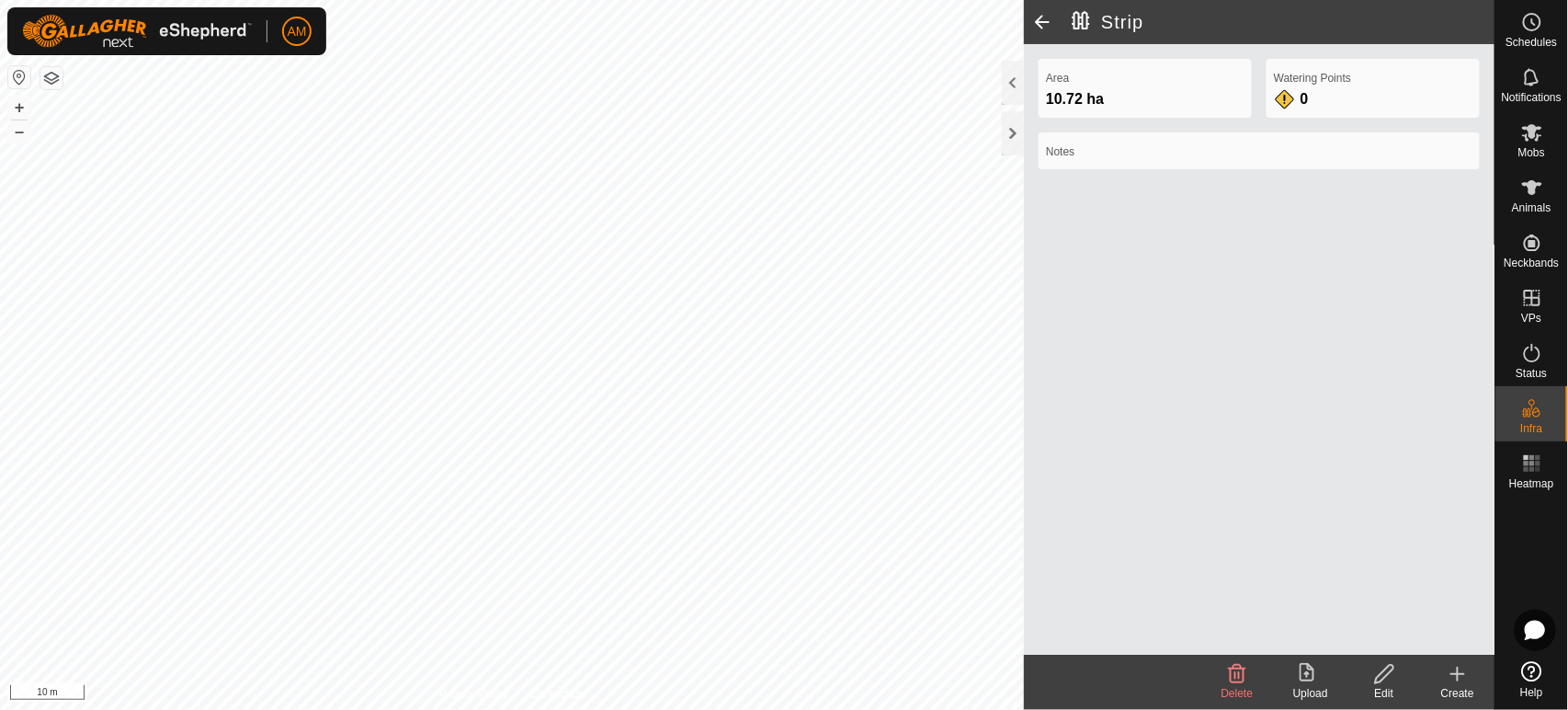
click at [1379, 680] on icon at bounding box center [1385, 674] width 23 height 22
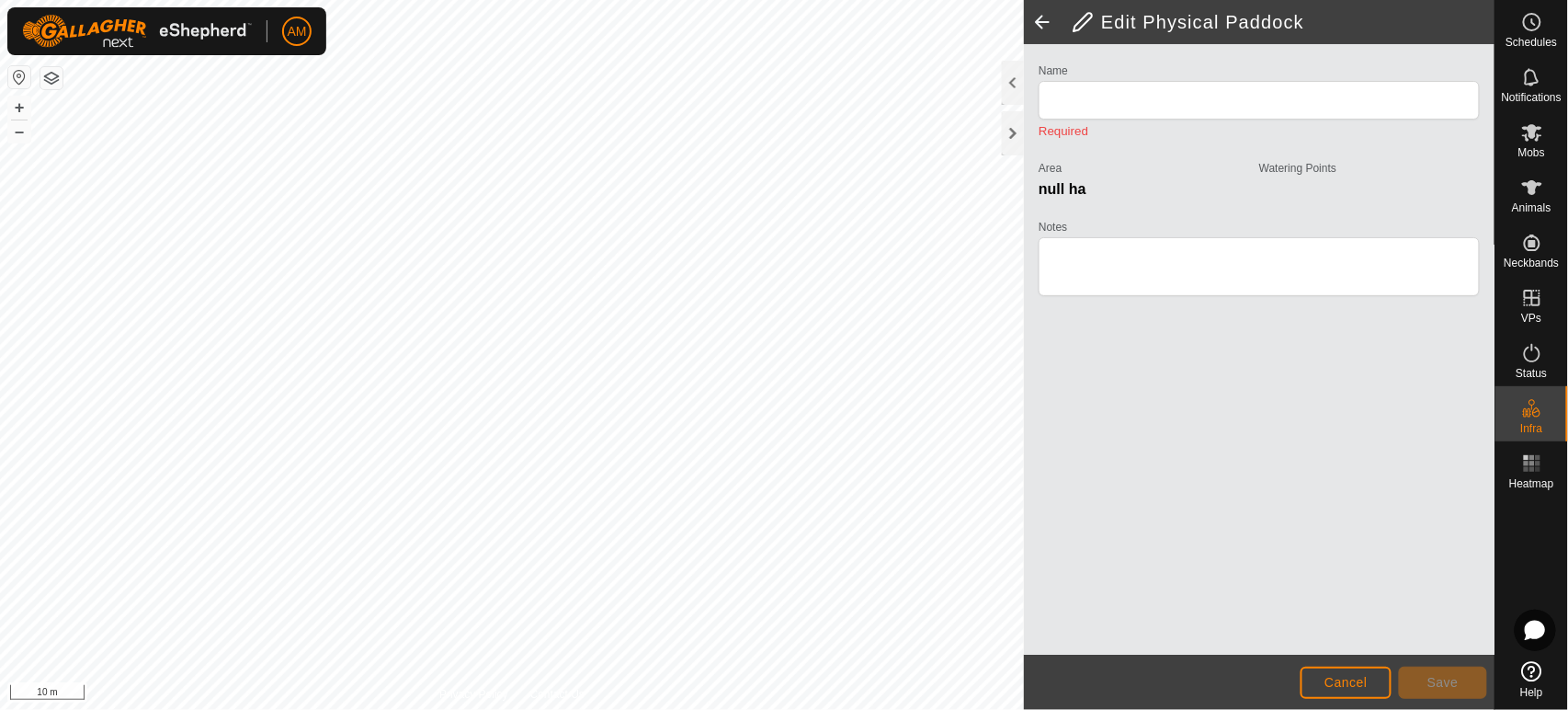
type input "Strip"
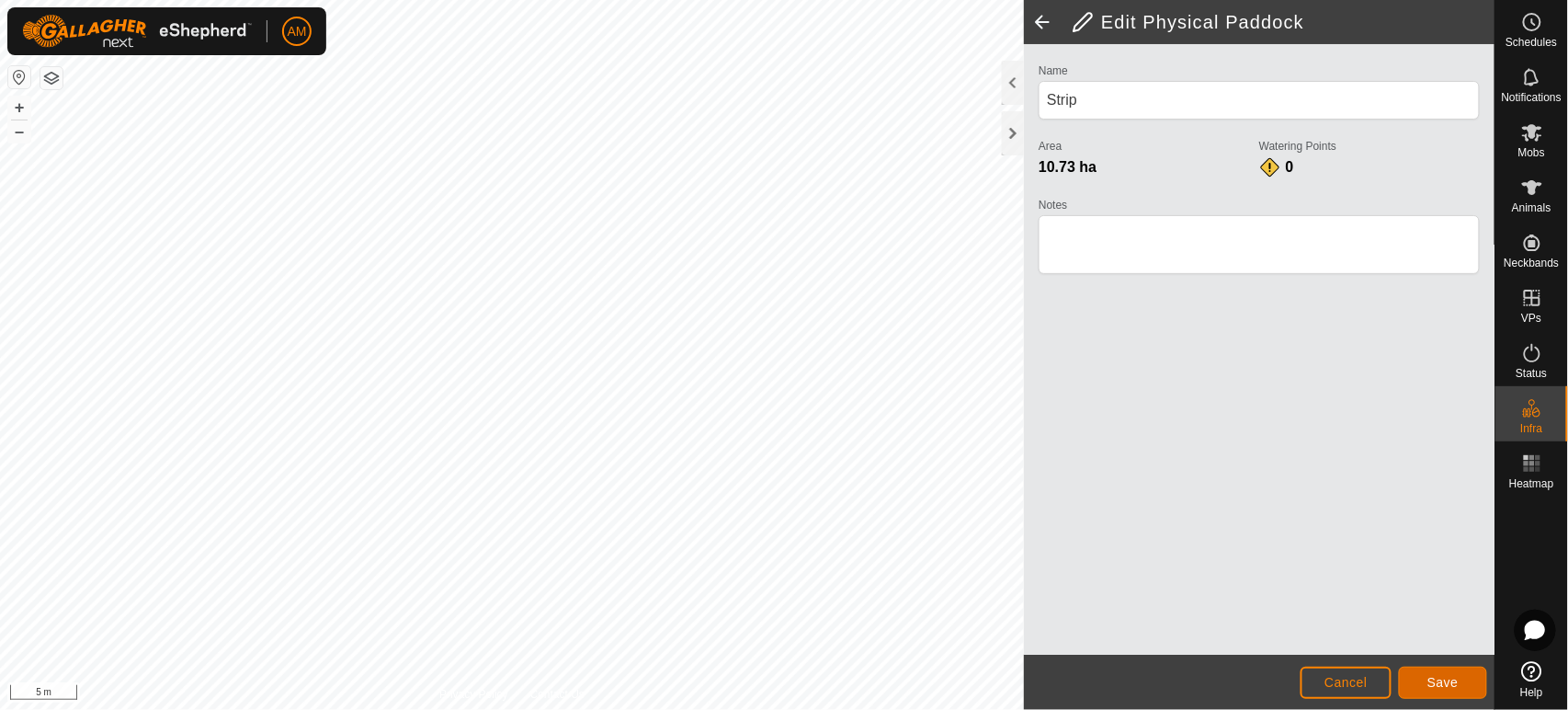
click at [1422, 676] on button "Save" at bounding box center [1443, 683] width 88 height 33
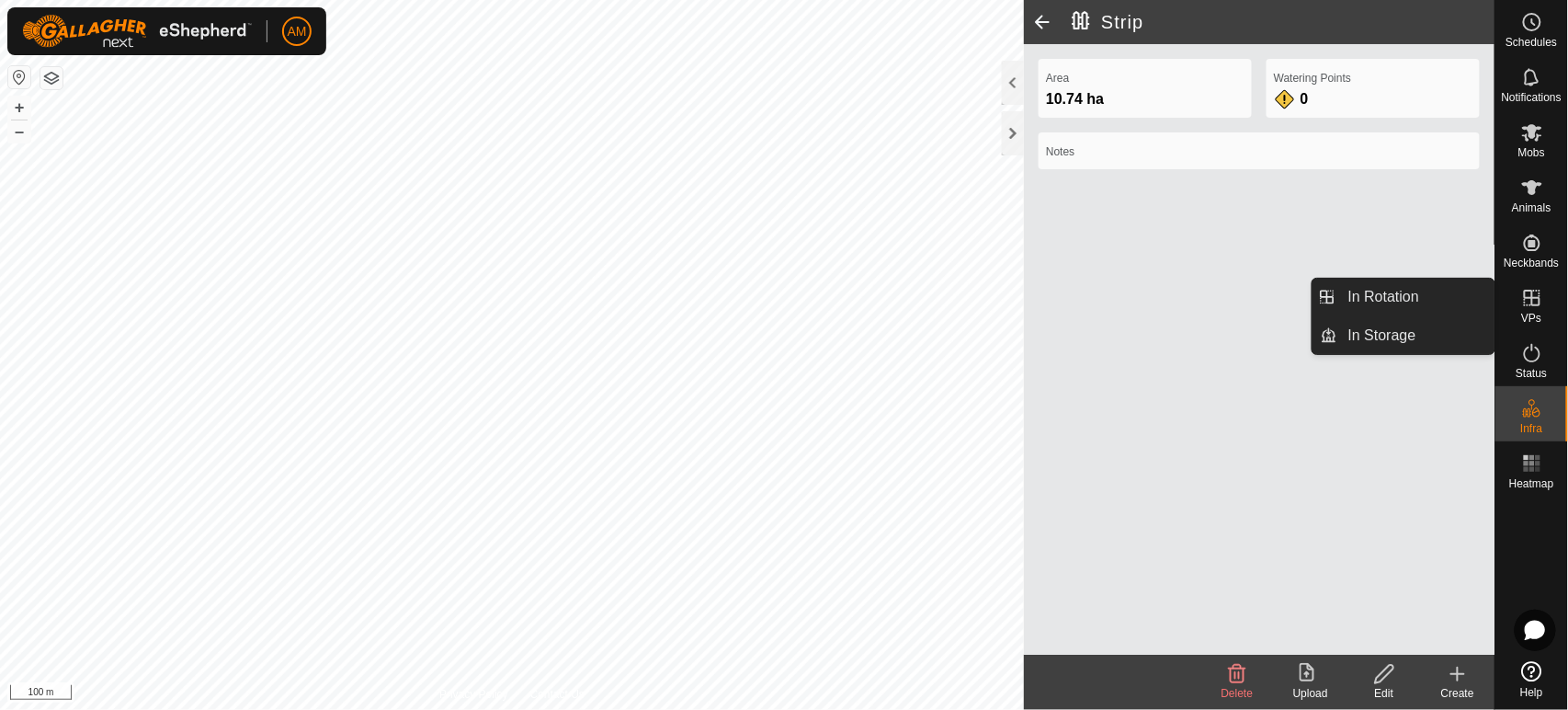
click at [1402, 298] on link "In Rotation" at bounding box center [1416, 296] width 157 height 36
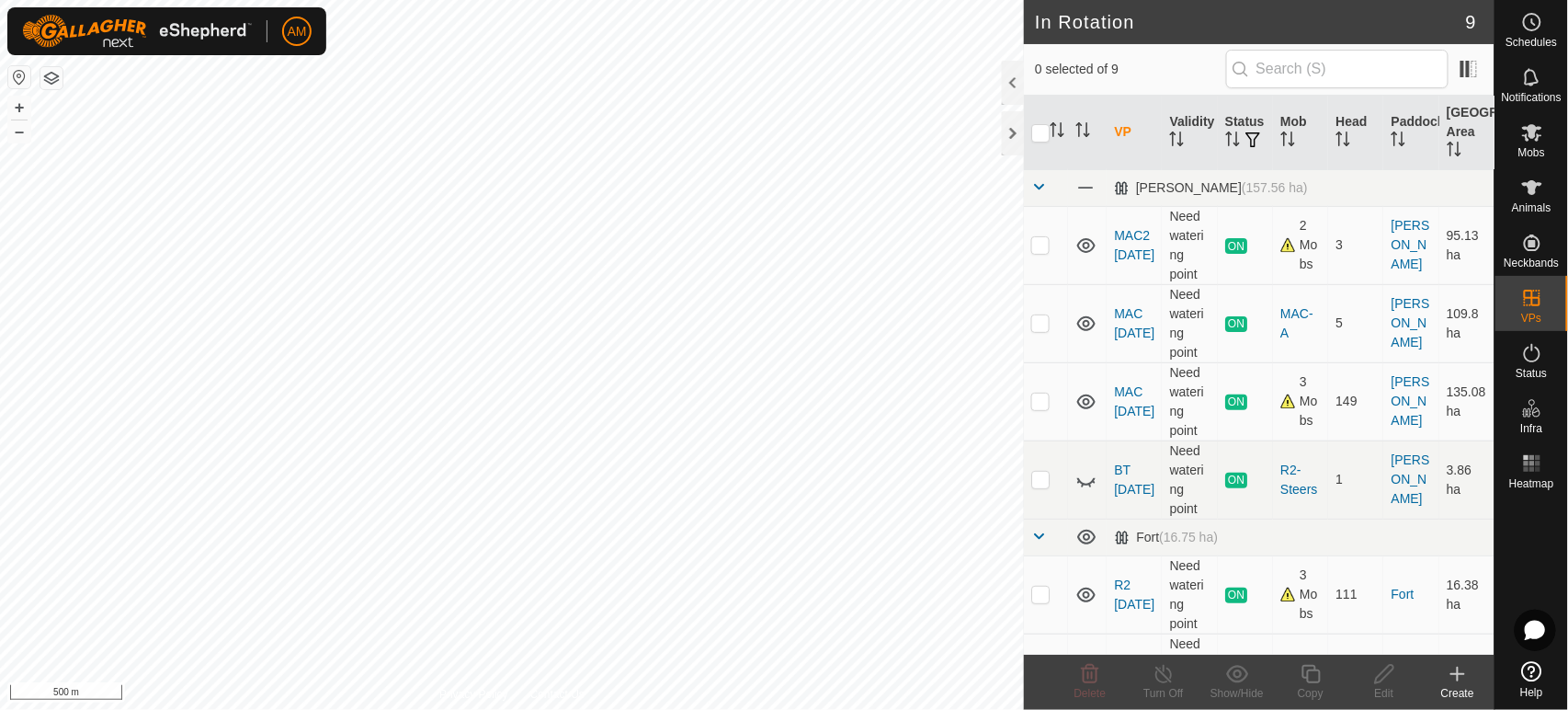
click at [1042, 400] on p-checkbox at bounding box center [1040, 400] width 18 height 14
click at [1036, 410] on td at bounding box center [1046, 401] width 44 height 78
checkbox input "false"
click at [1037, 322] on p-checkbox at bounding box center [1040, 322] width 18 height 14
checkbox input "true"
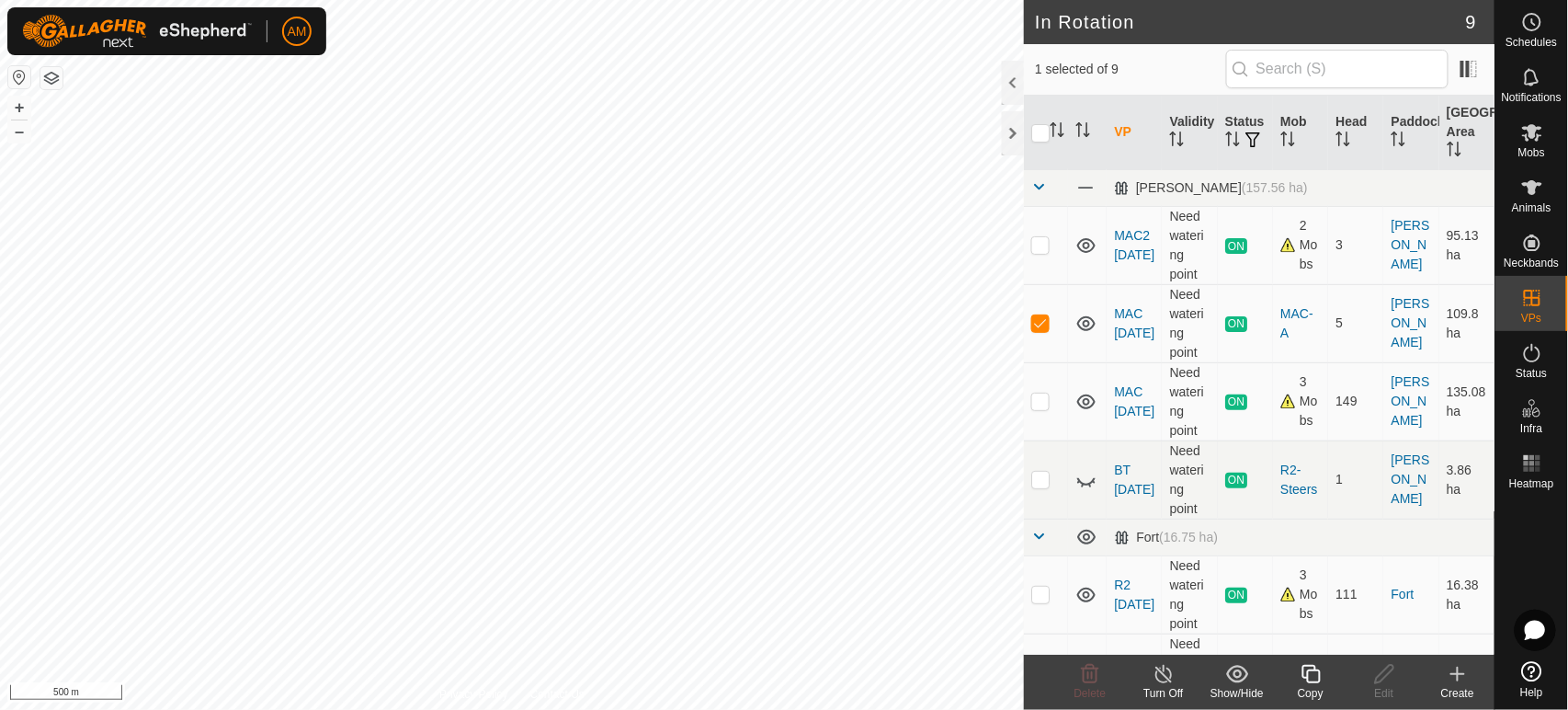
click at [1158, 672] on icon at bounding box center [1164, 674] width 23 height 22
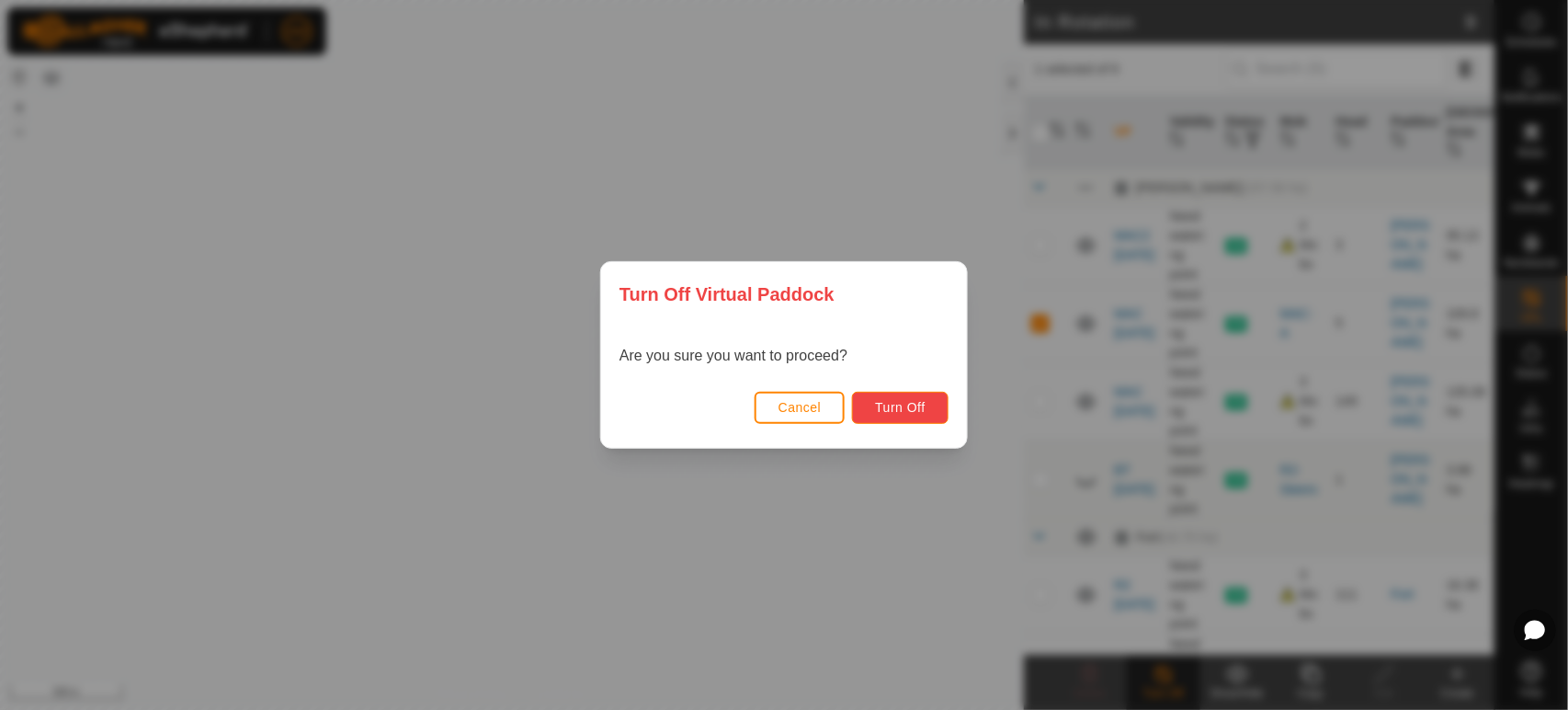
click at [929, 403] on button "Turn Off" at bounding box center [900, 408] width 97 height 33
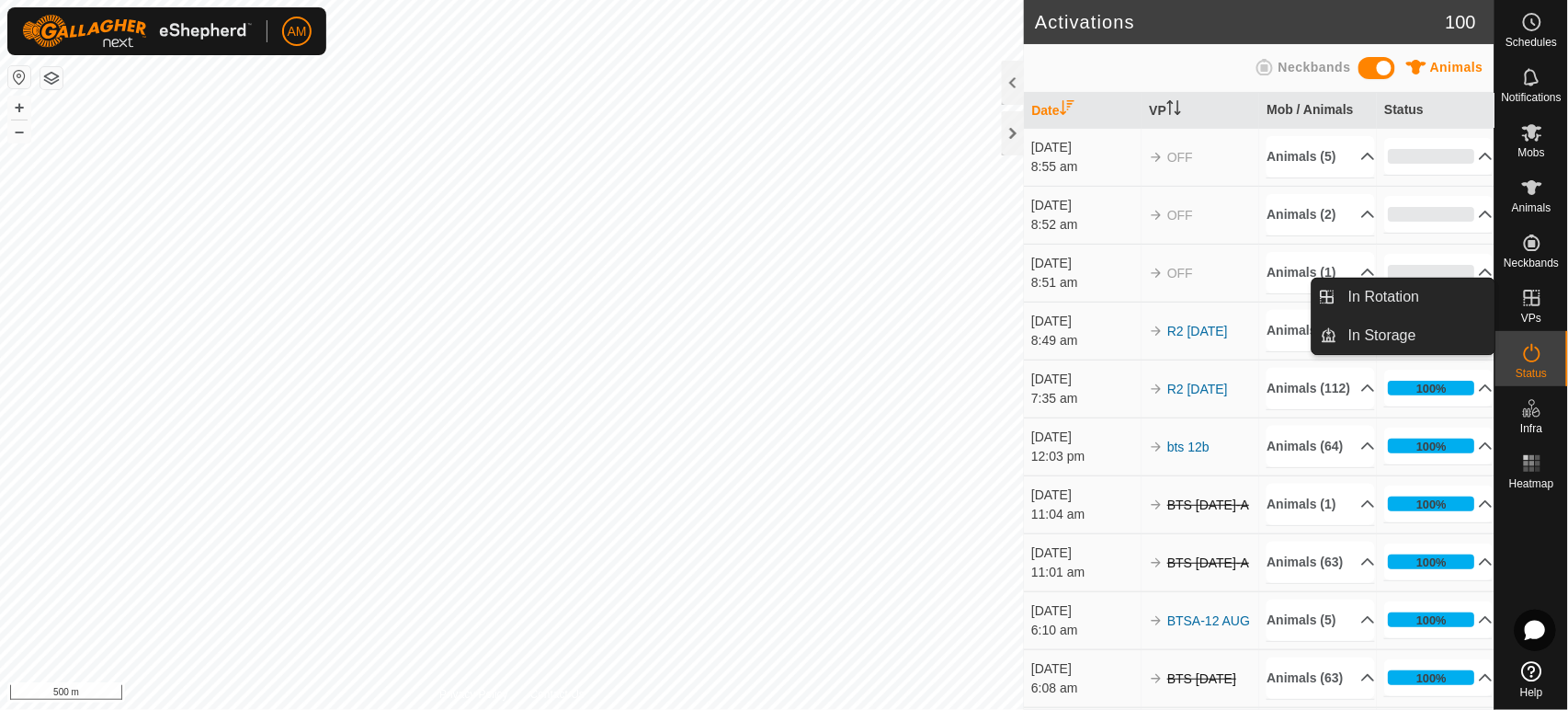
click at [1446, 302] on link "In Rotation" at bounding box center [1416, 296] width 157 height 36
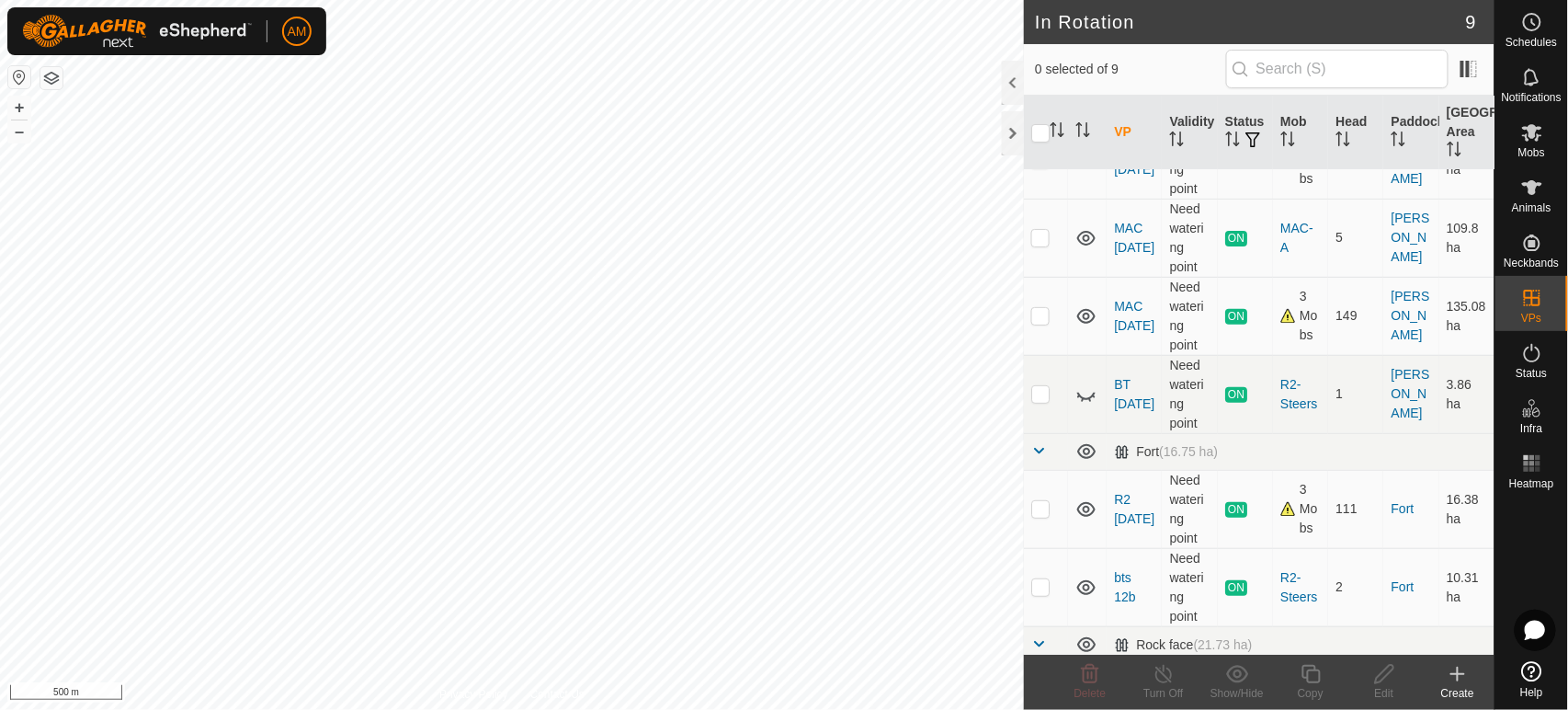
scroll to position [102, 0]
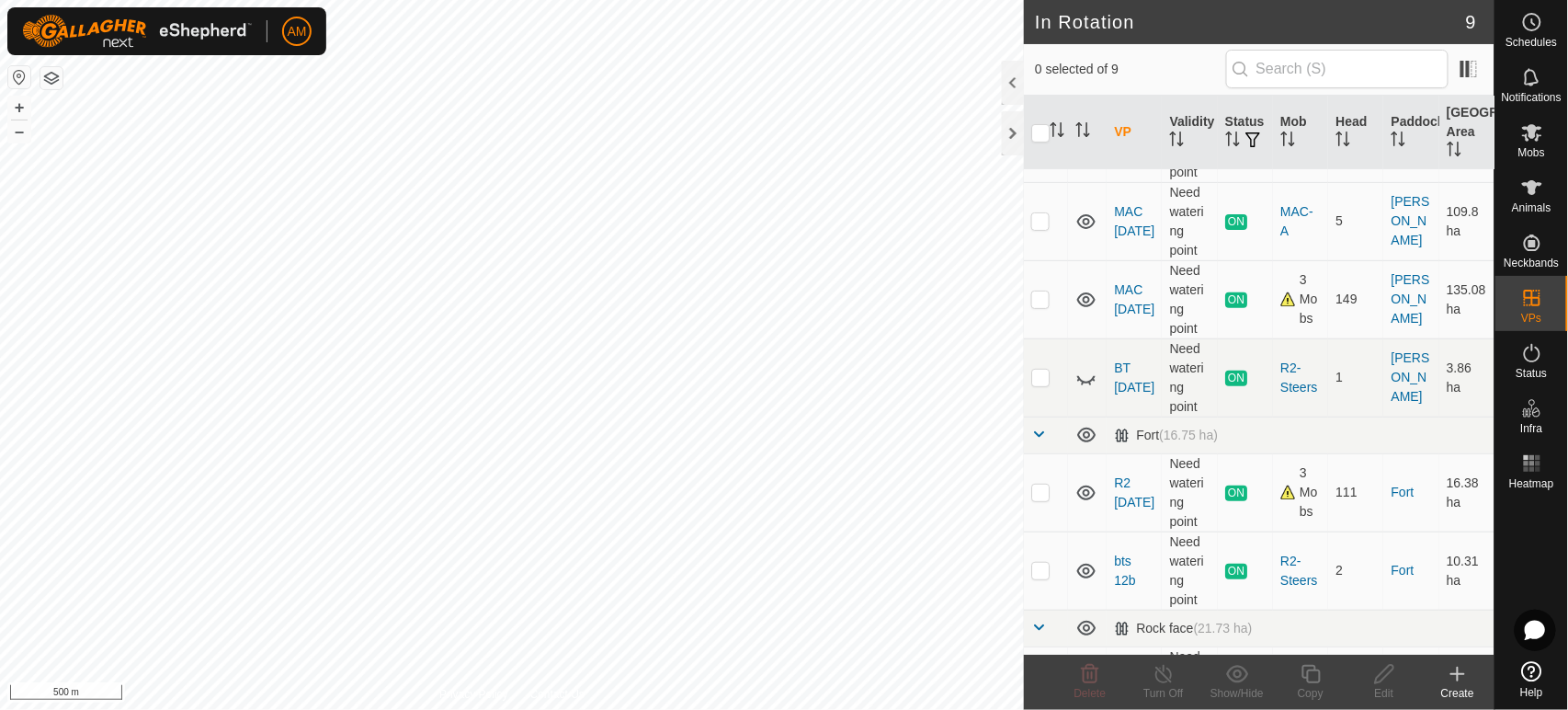
click at [1036, 376] on p-checkbox at bounding box center [1040, 376] width 18 height 14
click at [1045, 384] on p-checkbox at bounding box center [1040, 376] width 18 height 14
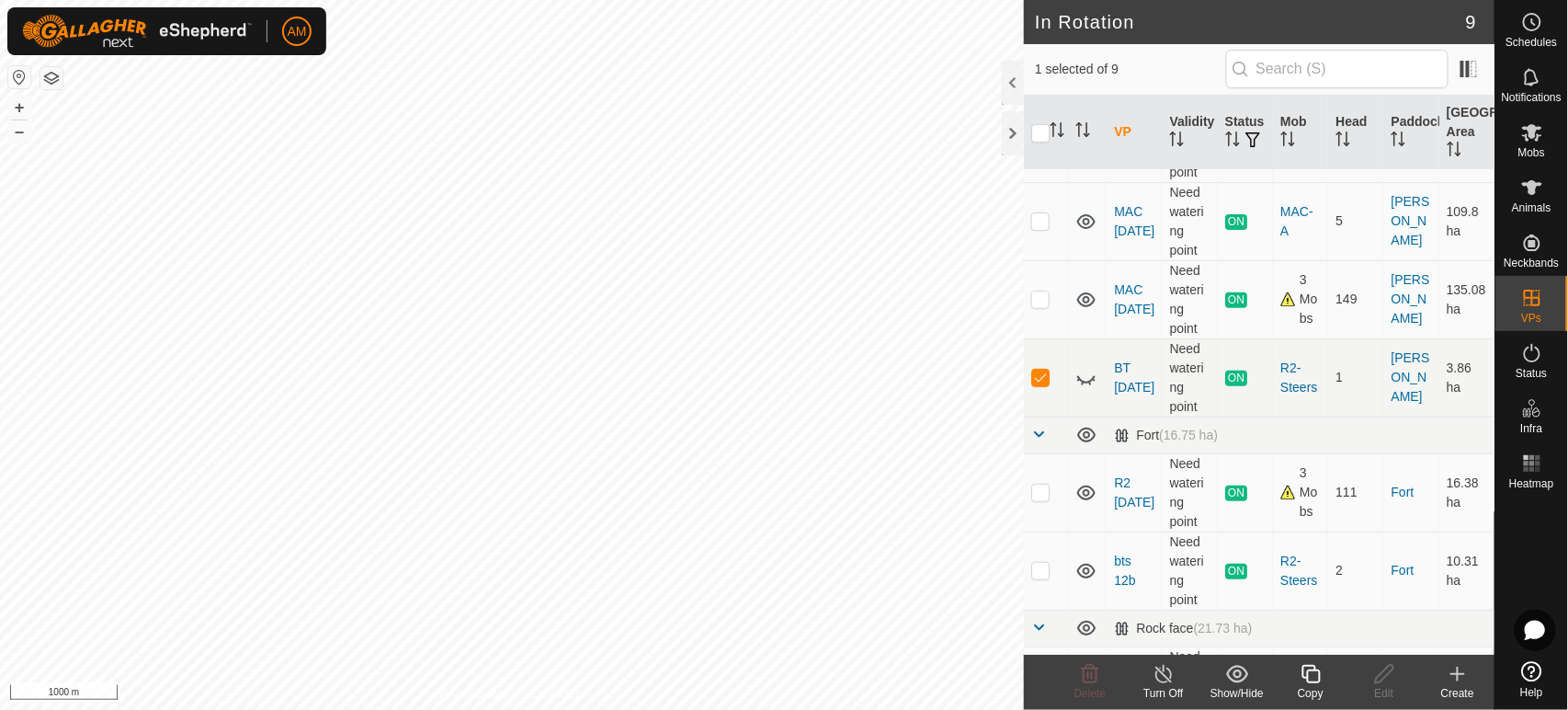
click at [1045, 384] on p-checkbox at bounding box center [1040, 376] width 18 height 14
click at [1040, 386] on td at bounding box center [1046, 377] width 44 height 78
checkbox input "true"
click at [1156, 662] on div "Turn Off" at bounding box center [1163, 681] width 74 height 55
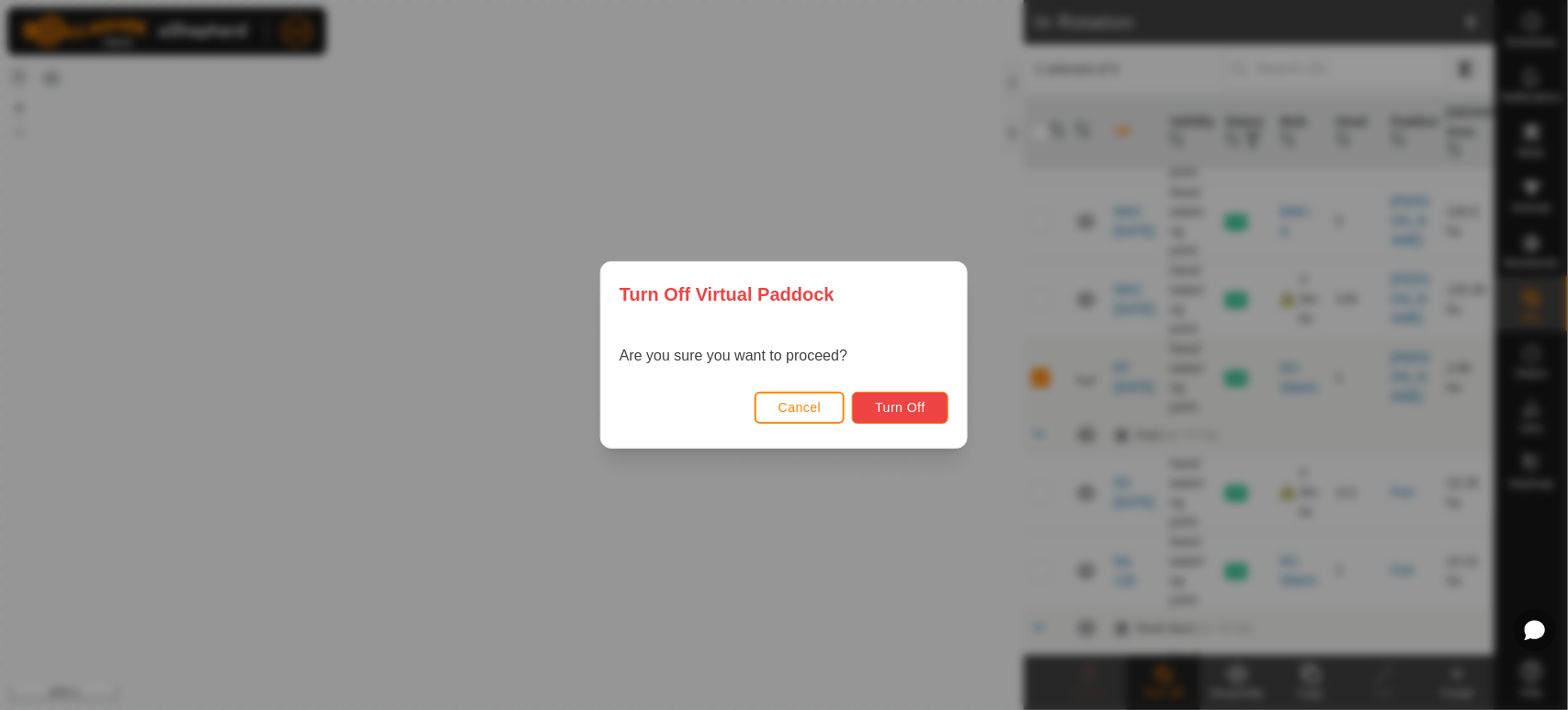
click at [928, 410] on button "Turn Off" at bounding box center [900, 408] width 97 height 33
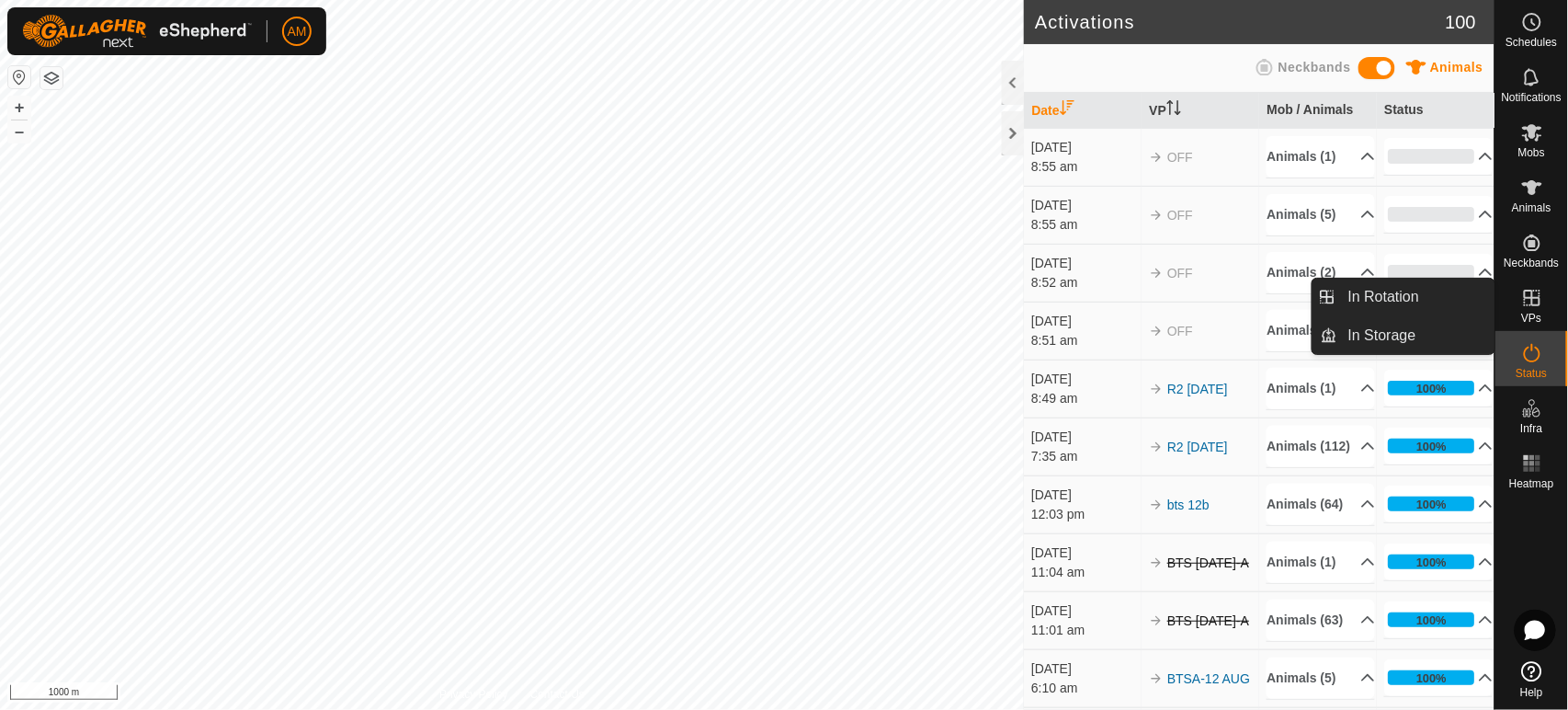
click at [1412, 307] on link "In Rotation" at bounding box center [1416, 296] width 157 height 36
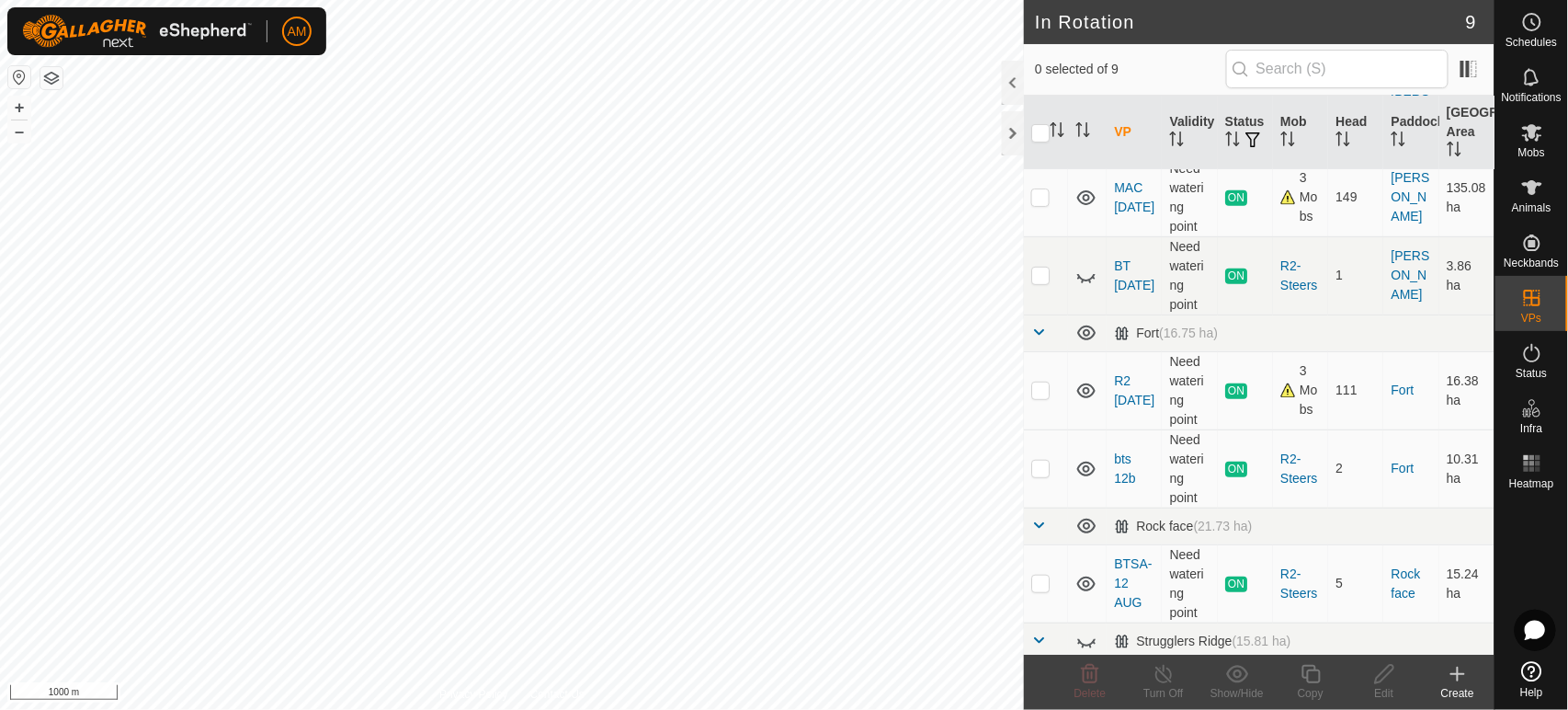
scroll to position [306, 0]
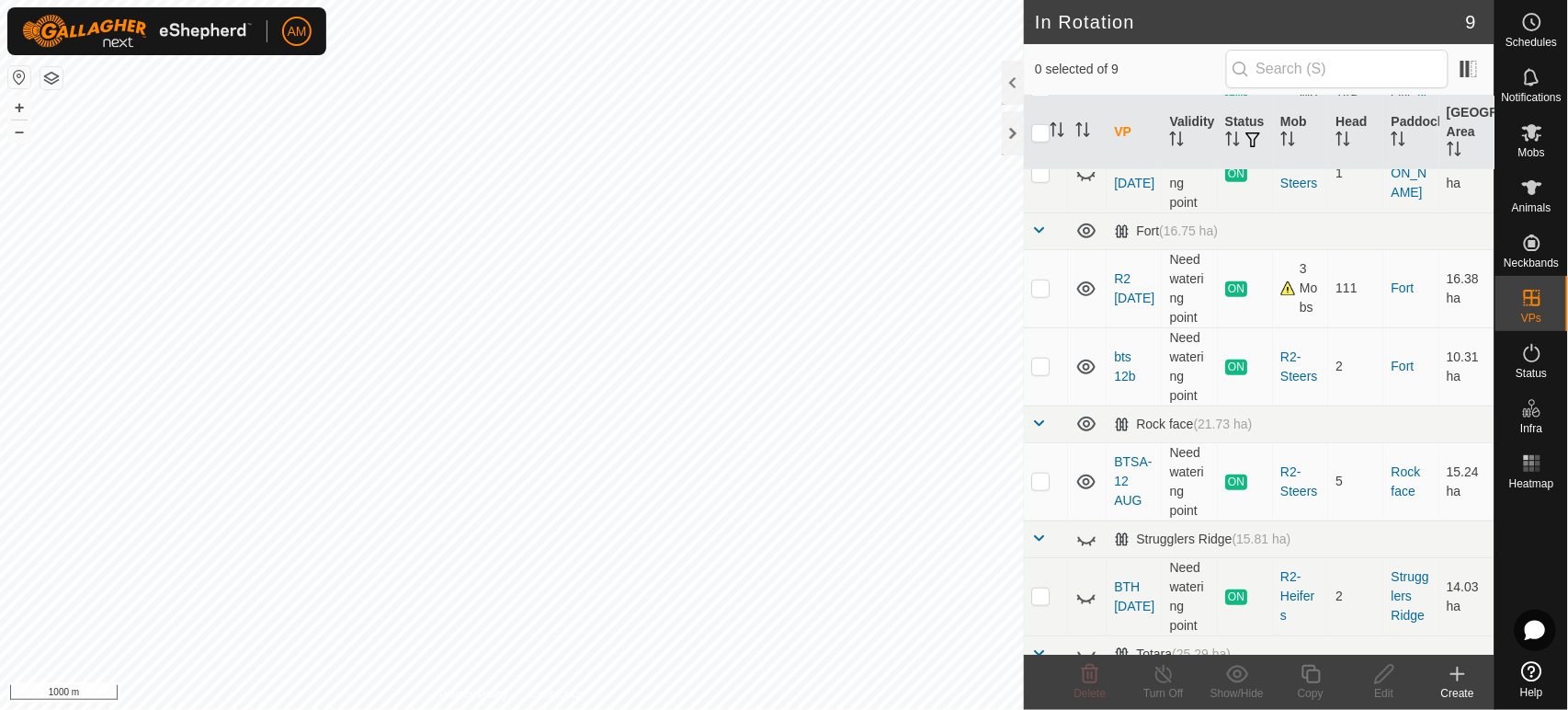
click at [1041, 363] on p-checkbox at bounding box center [1040, 366] width 18 height 14
checkbox input "false"
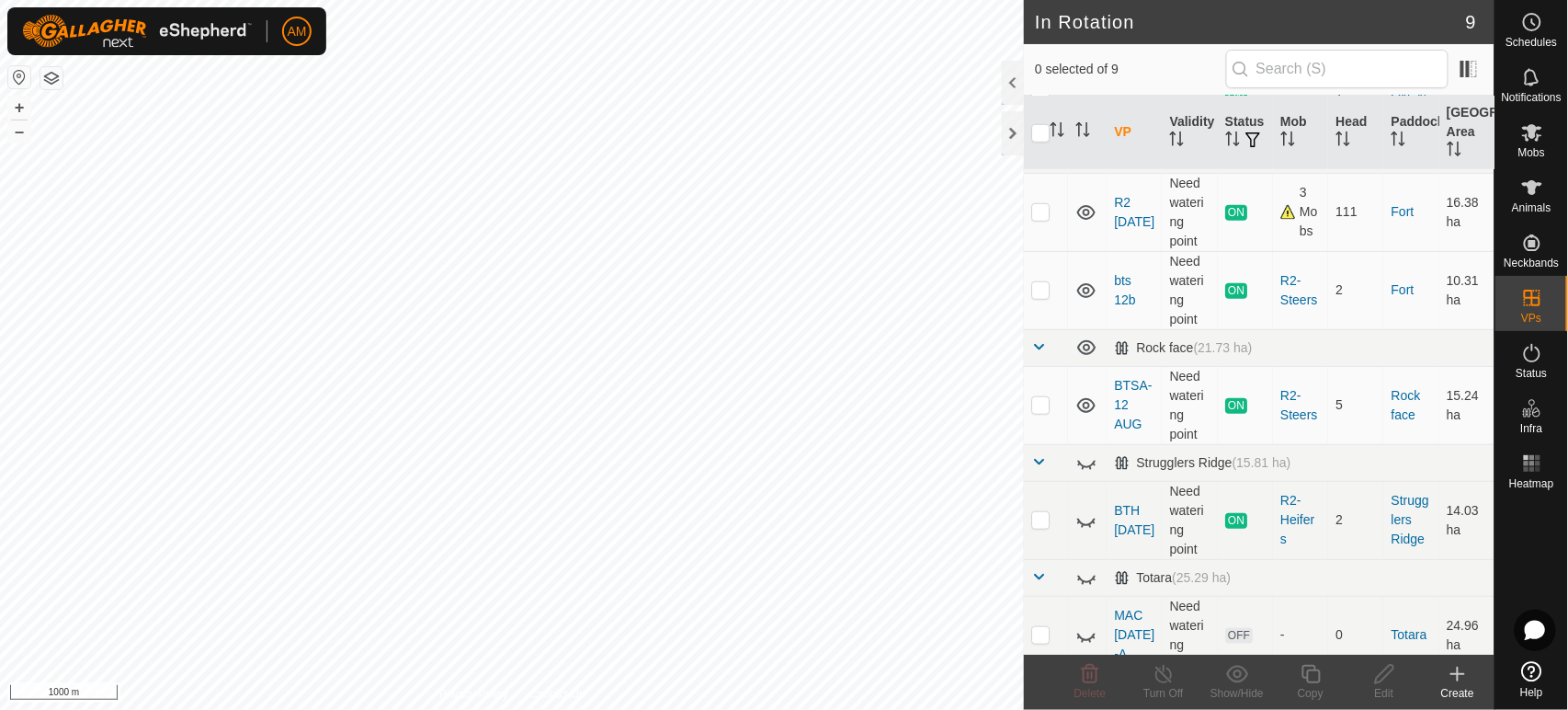
scroll to position [401, 0]
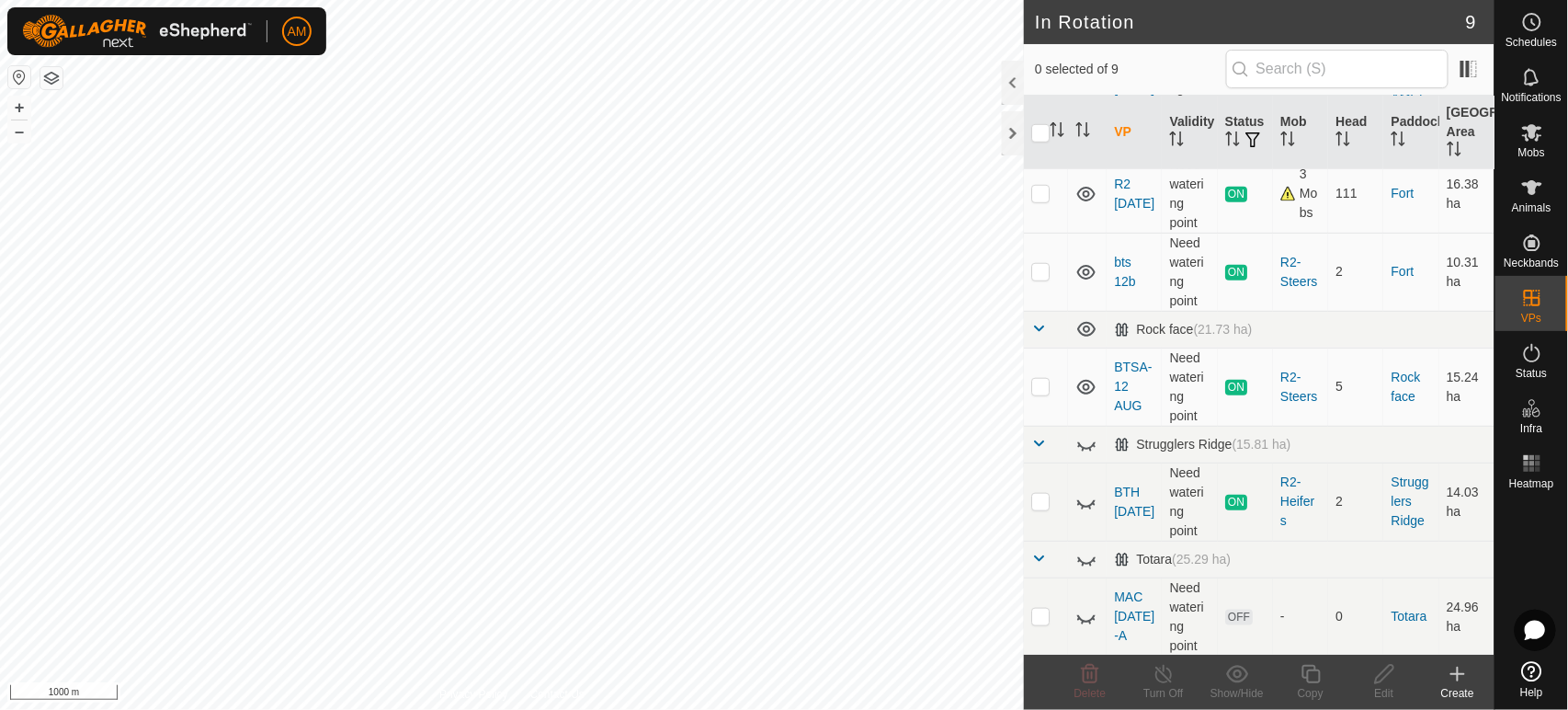
click at [1044, 499] on p-checkbox at bounding box center [1040, 501] width 18 height 14
checkbox input "true"
click at [1158, 683] on icon at bounding box center [1164, 674] width 23 height 22
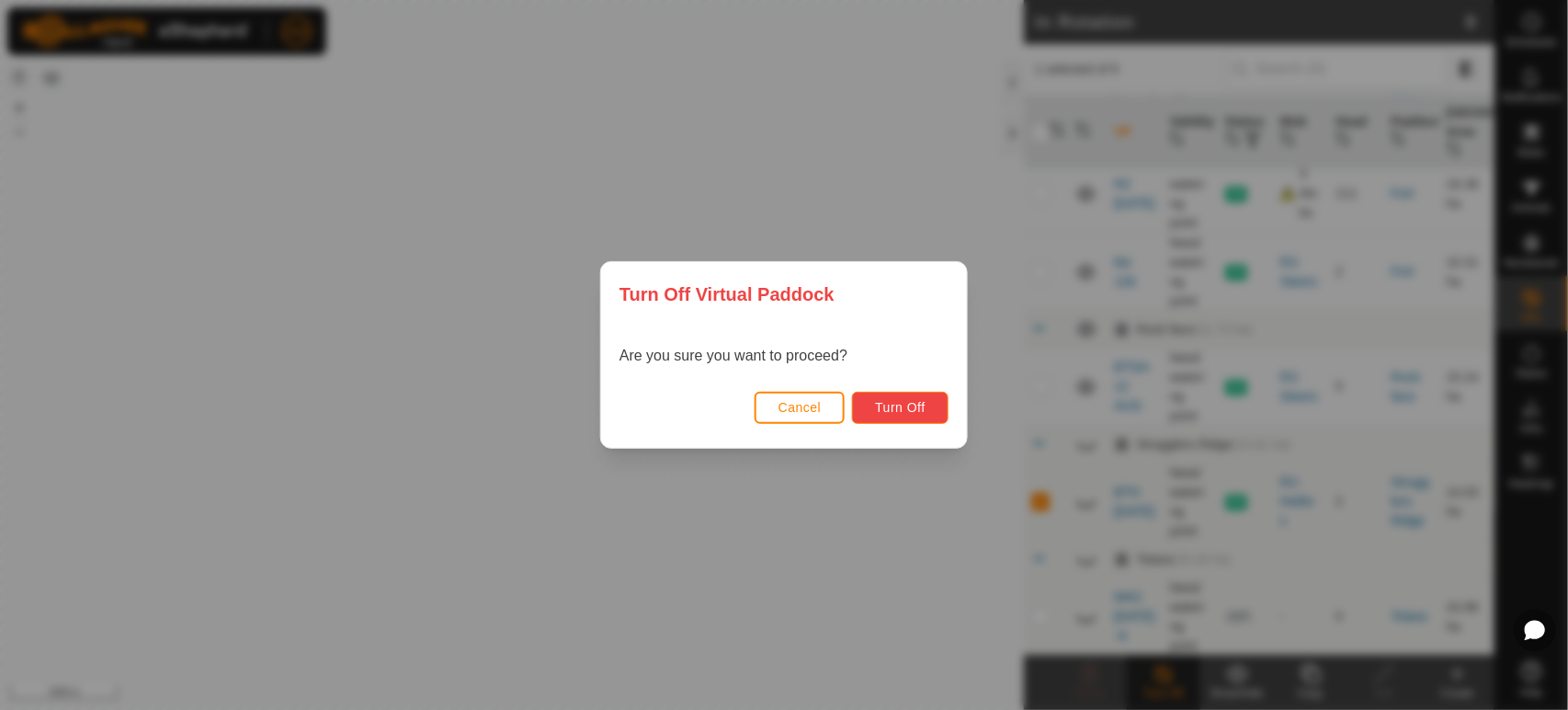
click at [869, 412] on button "Turn Off" at bounding box center [900, 408] width 97 height 33
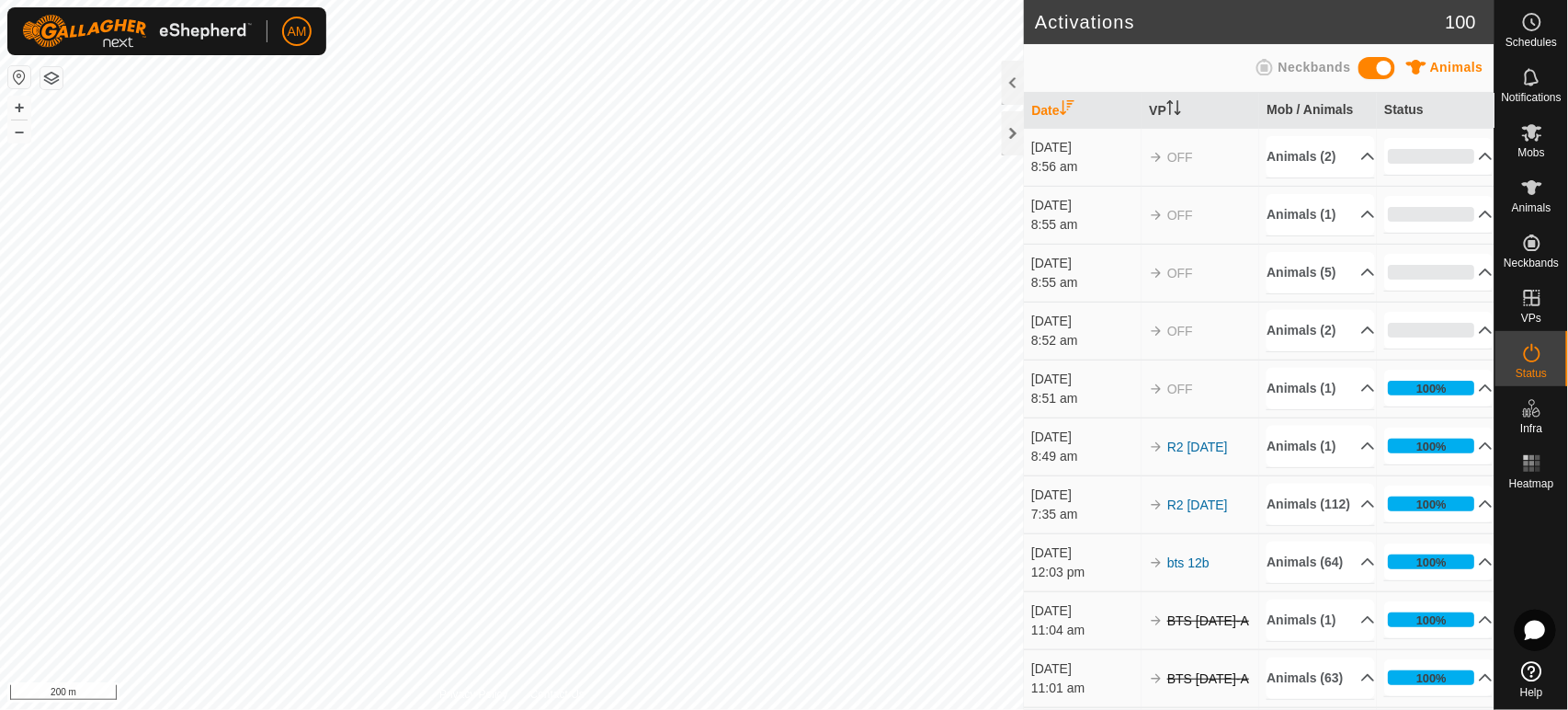
click at [803, 709] on html "AM Schedules Notifications Mobs Animals Neckbands VPs Status Infra Heatmap Help…" at bounding box center [784, 355] width 1568 height 710
click at [1529, 200] on es-animals-svg-icon at bounding box center [1532, 187] width 33 height 30
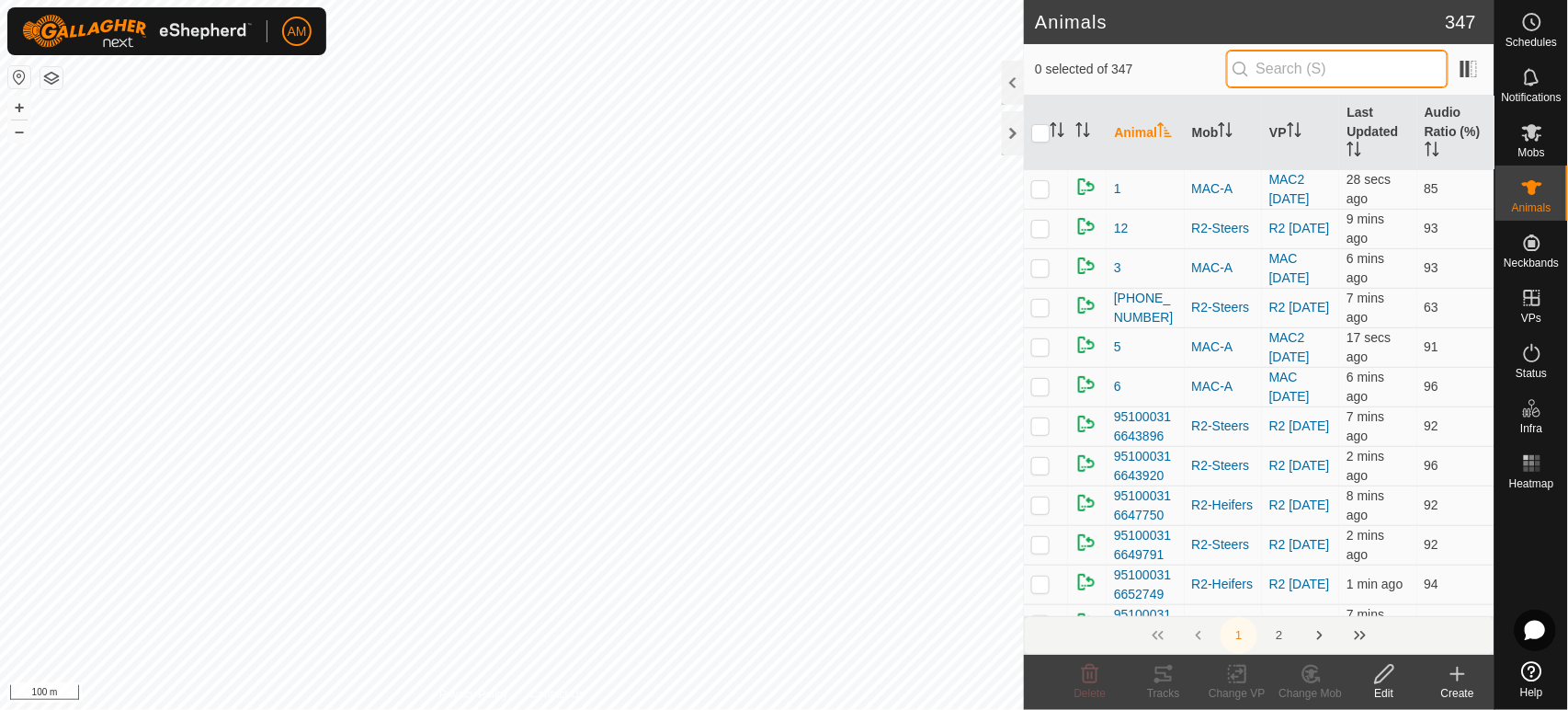
click at [1378, 73] on input "text" at bounding box center [1337, 69] width 222 height 38
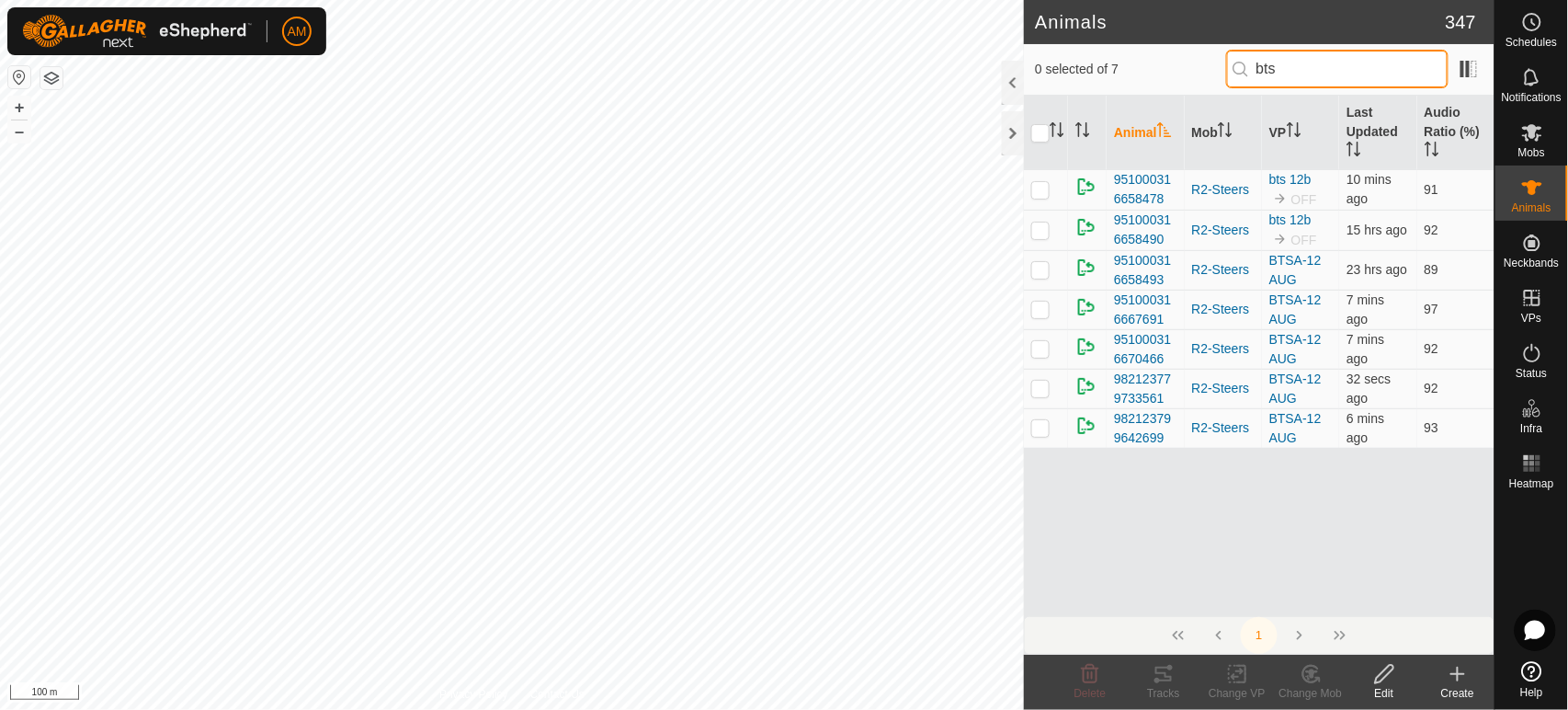
type input "bts"
click at [1053, 186] on td at bounding box center [1046, 189] width 44 height 40
checkbox input "true"
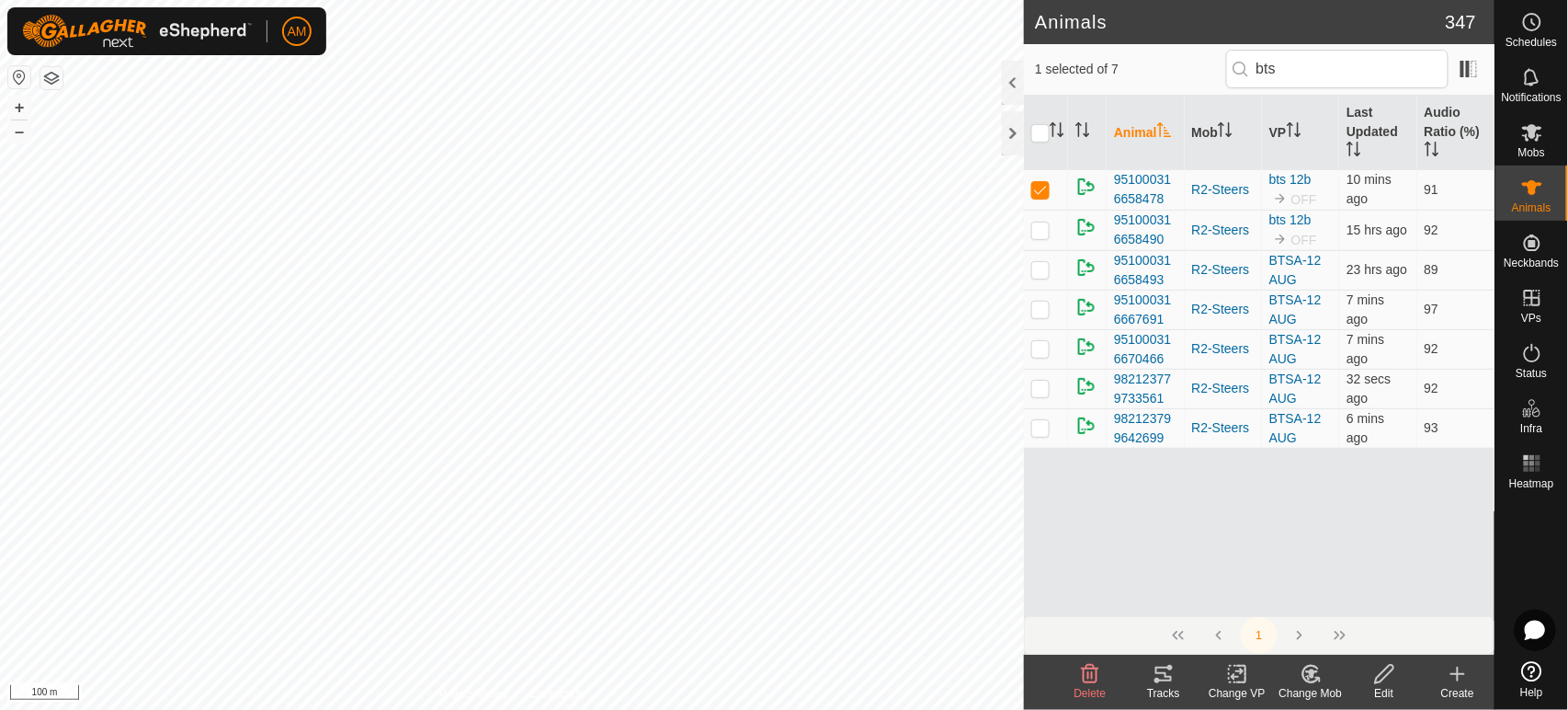
click at [1038, 228] on p-checkbox at bounding box center [1040, 229] width 18 height 14
checkbox input "true"
click at [1231, 677] on icon at bounding box center [1236, 674] width 12 height 12
click at [1265, 599] on link "Choose VP..." at bounding box center [1293, 595] width 182 height 36
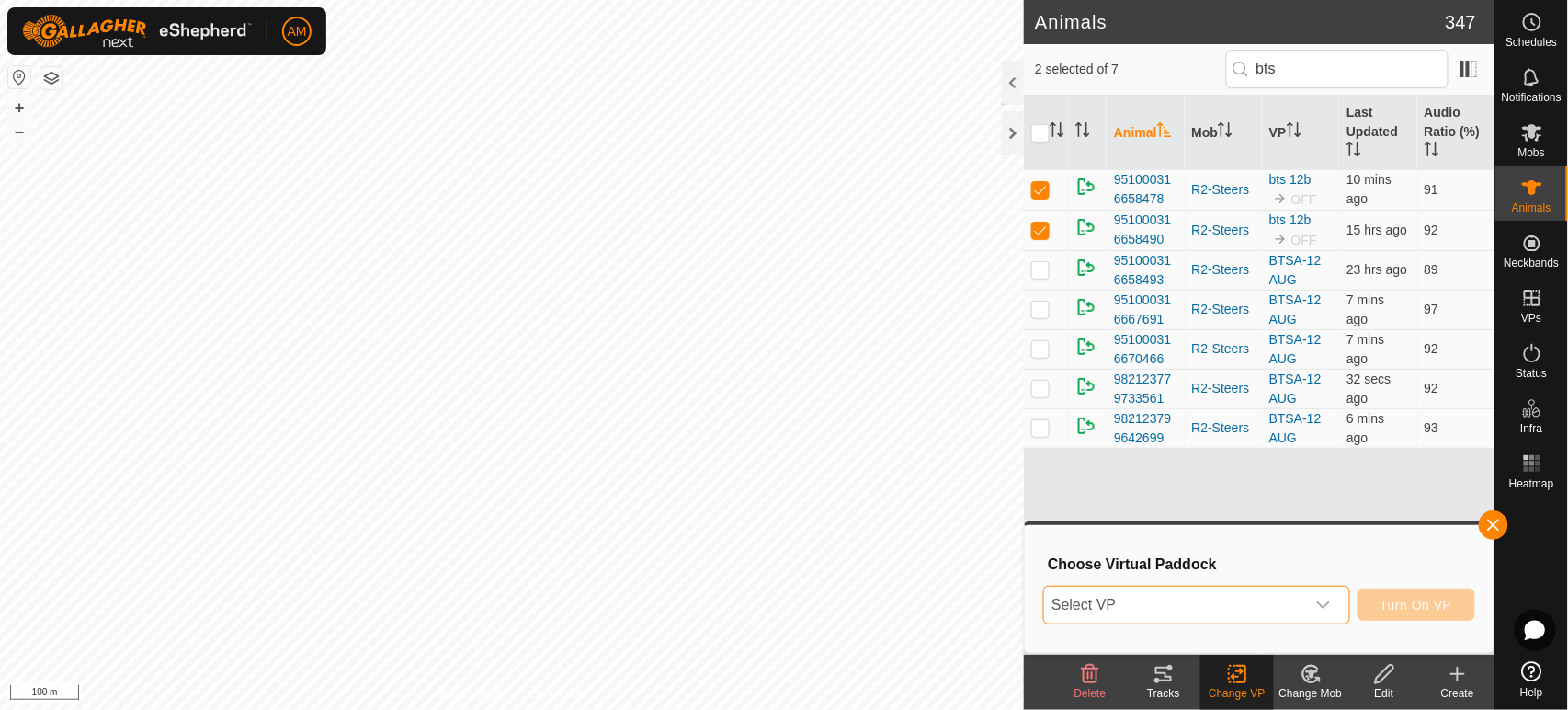
click at [1230, 597] on span "Select VP" at bounding box center [1174, 604] width 260 height 36
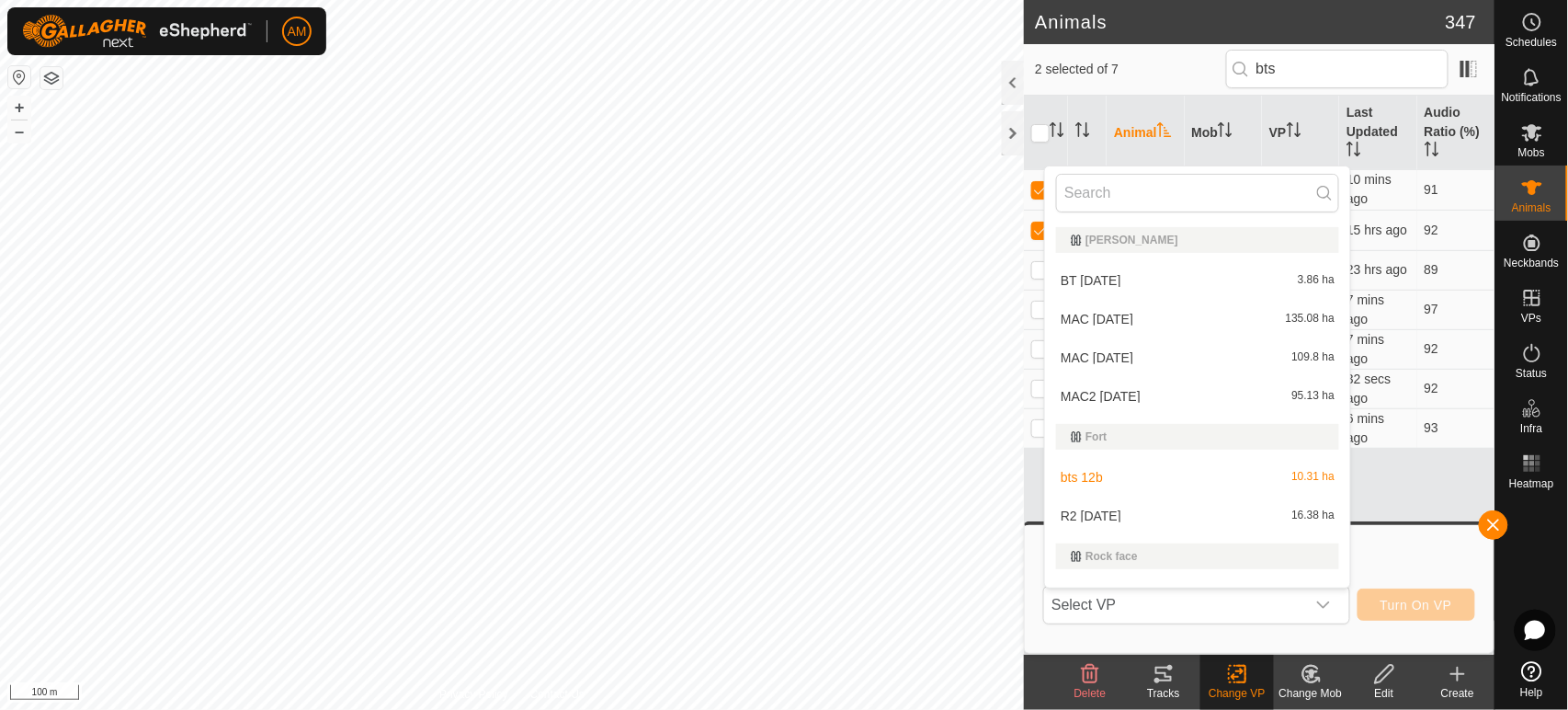
scroll to position [28, 0]
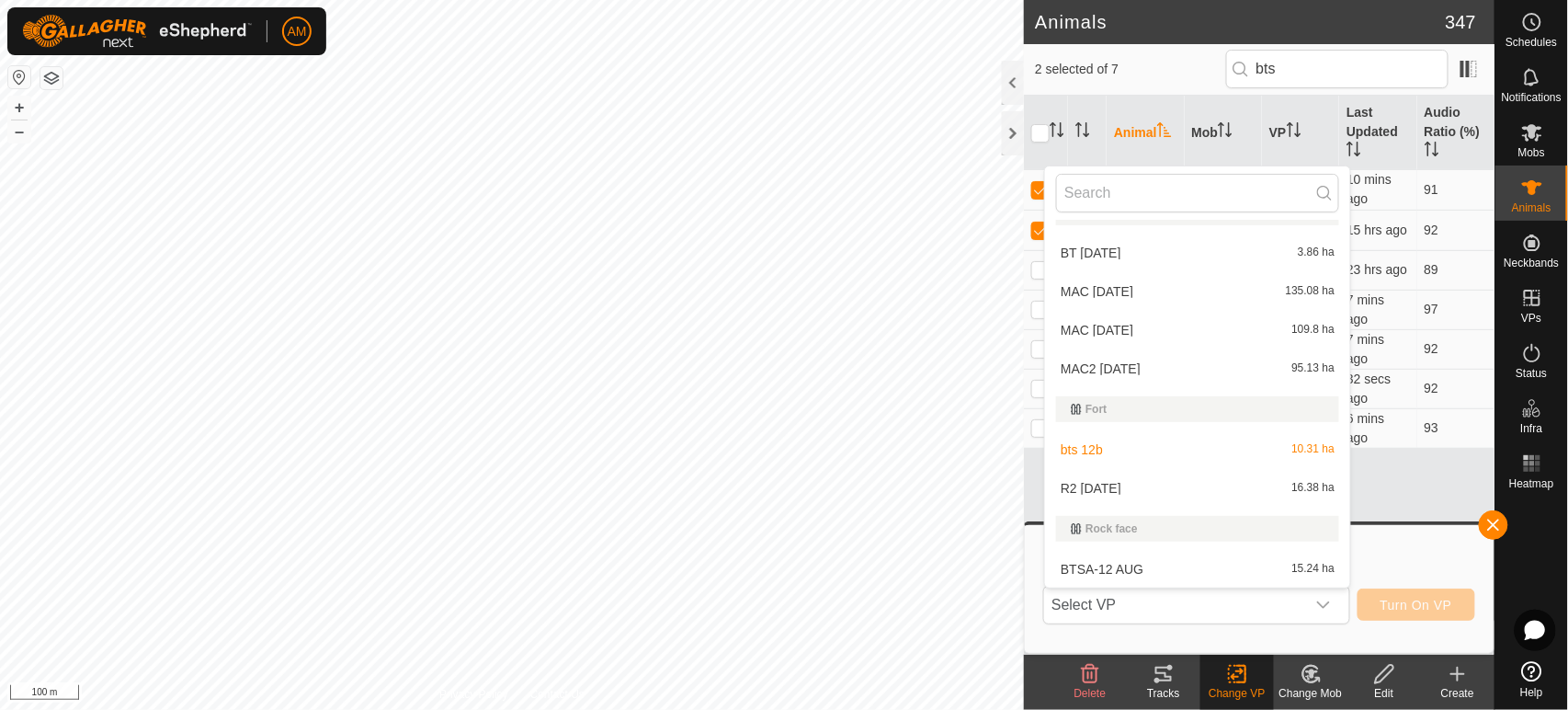
click at [1085, 486] on li "R2 [DATE] 16.38 ha" at bounding box center [1198, 488] width 305 height 36
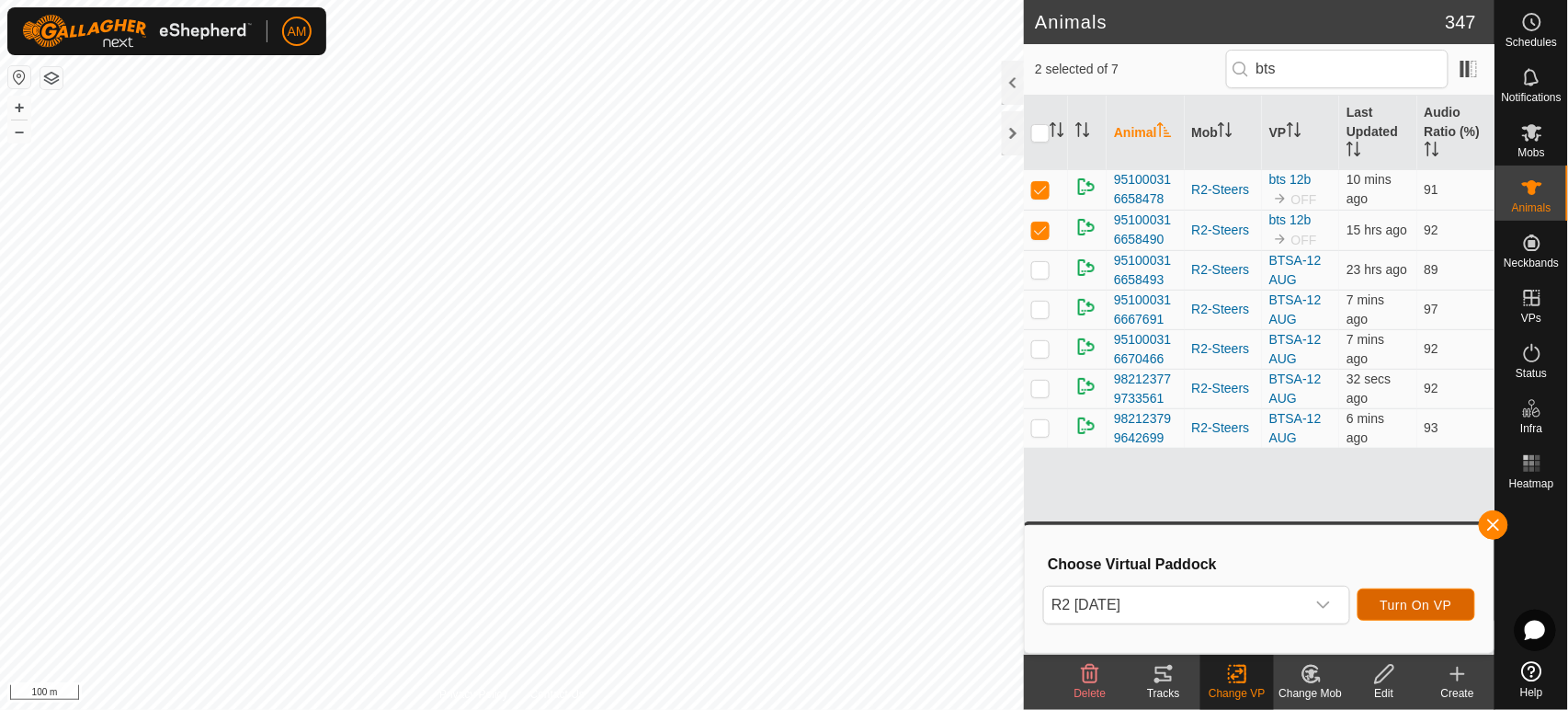
click at [1408, 598] on span "Turn On VP" at bounding box center [1416, 604] width 72 height 14
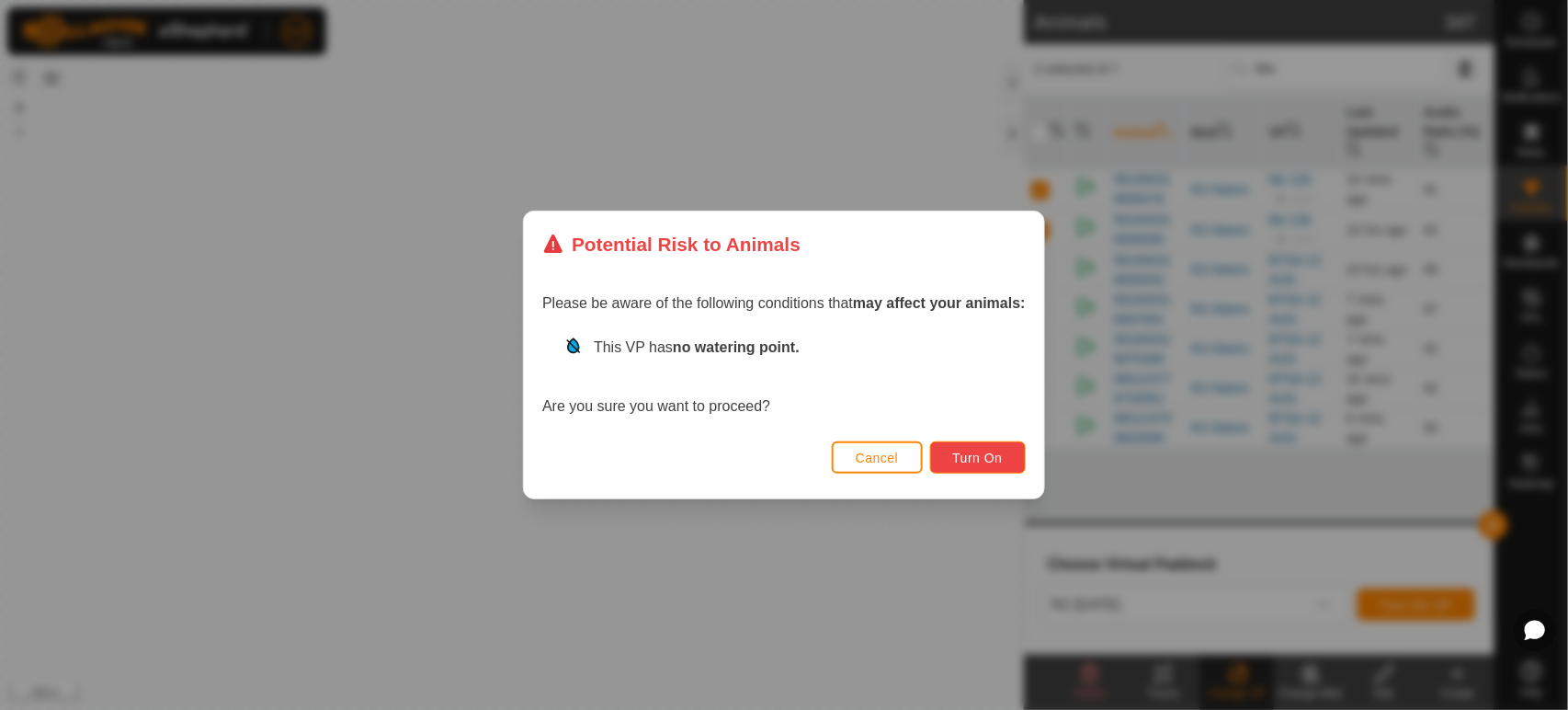
click at [967, 446] on button "Turn On" at bounding box center [978, 458] width 96 height 33
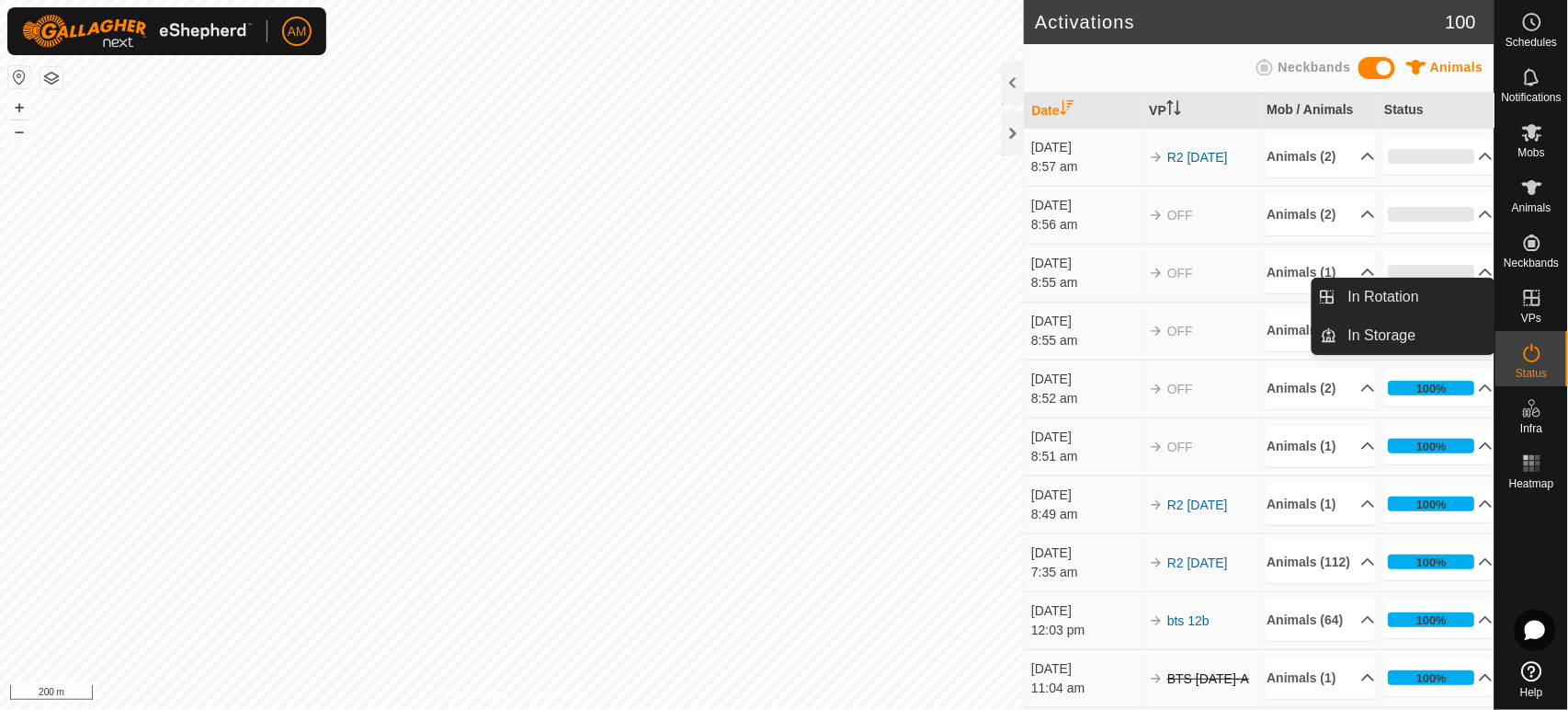
click at [1540, 307] on icon at bounding box center [1532, 297] width 22 height 22
click at [1369, 303] on link "In Rotation" at bounding box center [1416, 296] width 157 height 36
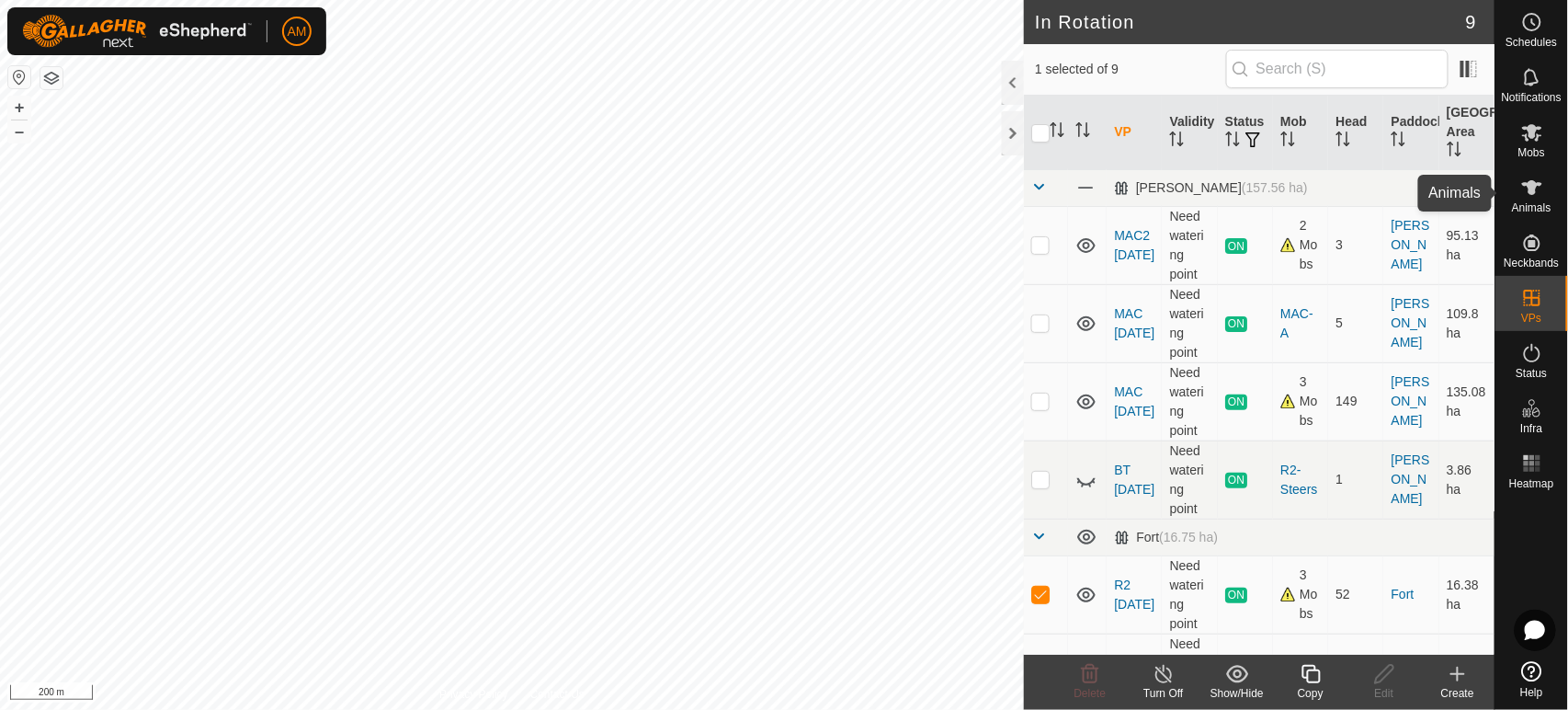
click at [1523, 199] on es-animals-svg-icon at bounding box center [1532, 187] width 33 height 30
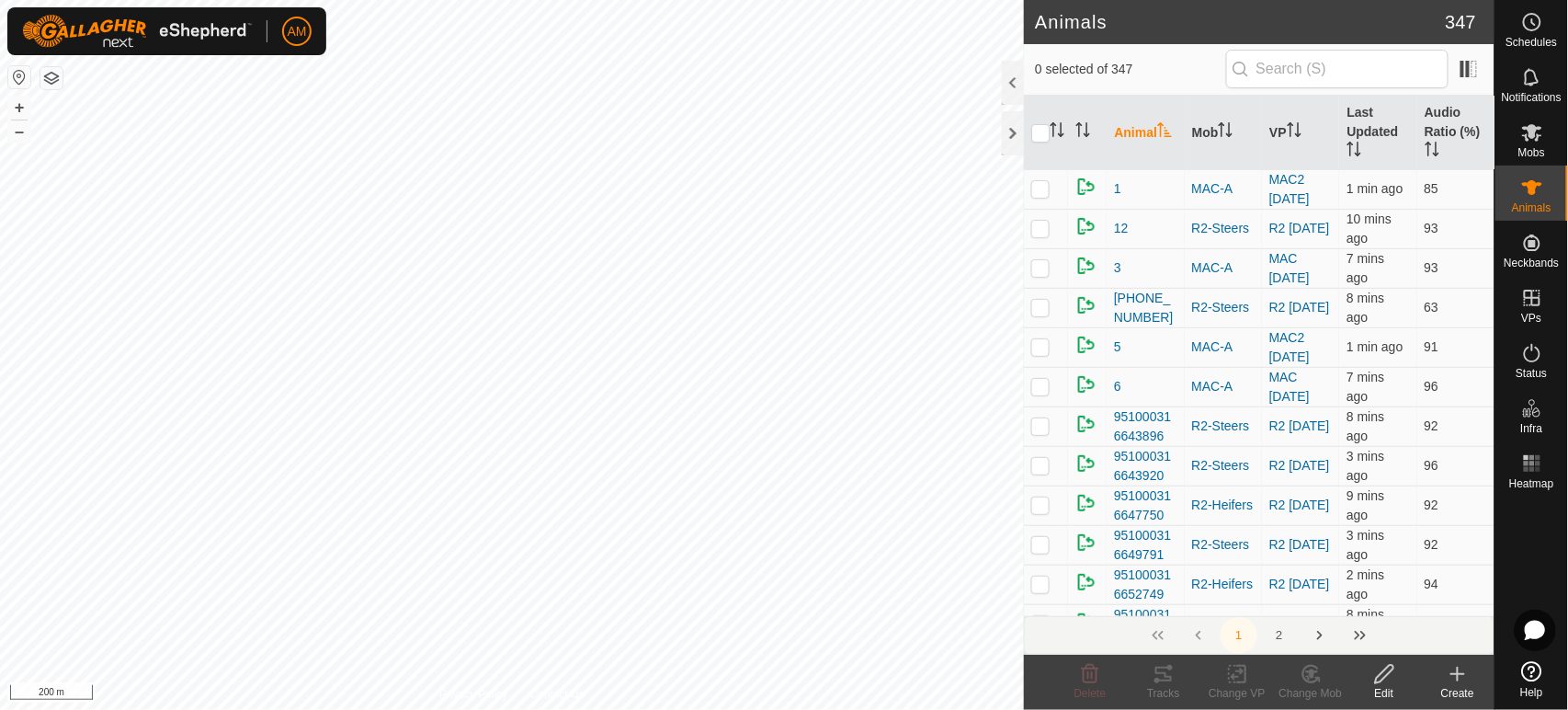
click at [1275, 121] on th "VP" at bounding box center [1300, 133] width 77 height 75
